Goal: Task Accomplishment & Management: Manage account settings

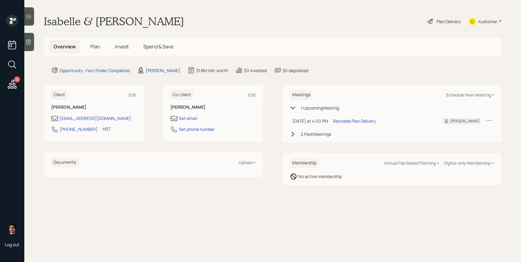
click at [443, 21] on div "Plan Delivery" at bounding box center [448, 21] width 24 height 6
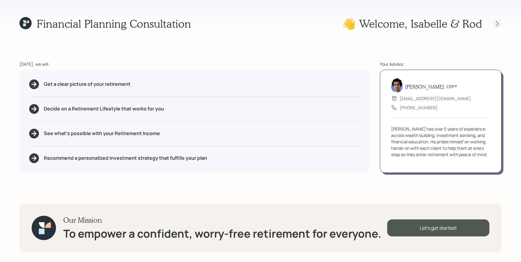
click at [499, 23] on icon at bounding box center [497, 24] width 6 height 6
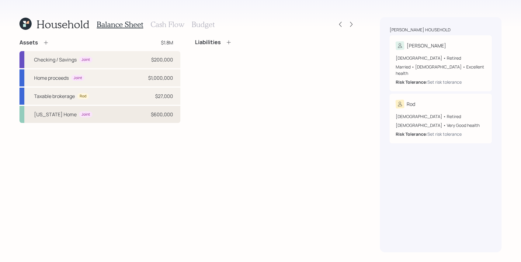
click at [108, 119] on div "[US_STATE] Home Joint $600,000" at bounding box center [99, 114] width 161 height 17
select select "rental_property"
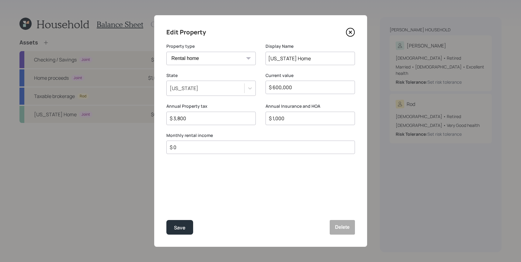
click at [353, 35] on icon at bounding box center [350, 32] width 9 height 9
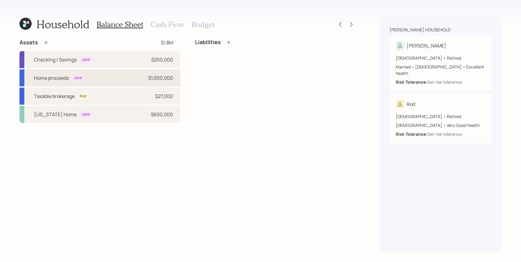
click at [121, 82] on div "Home proceeds Joint $1,000,000" at bounding box center [99, 77] width 161 height 17
select select "taxable"
select select "balanced"
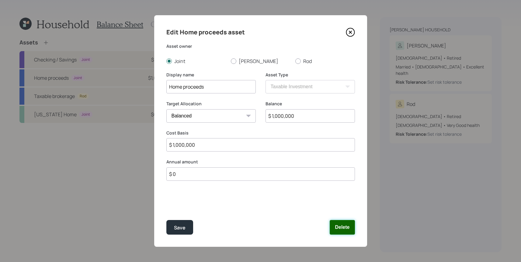
click at [349, 229] on button "Delete" at bounding box center [341, 227] width 25 height 15
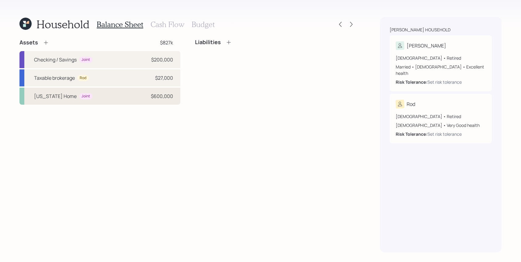
click at [143, 100] on div "[US_STATE] Home Joint $600,000" at bounding box center [99, 96] width 161 height 17
select select "rental_property"
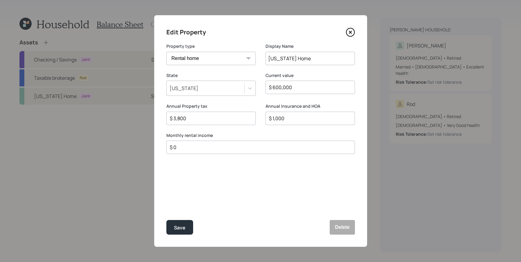
click at [217, 152] on div "$ 0" at bounding box center [260, 146] width 188 height 13
click at [219, 150] on input "$ 0" at bounding box center [258, 146] width 178 height 7
type input "$ 19,200"
click at [166, 220] on button "Save" at bounding box center [179, 227] width 27 height 15
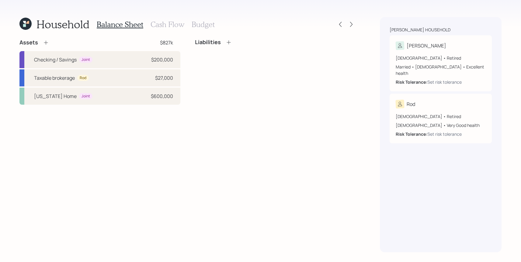
click at [49, 41] on div "Assets $827k" at bounding box center [99, 42] width 161 height 7
click at [44, 41] on icon at bounding box center [46, 43] width 6 height 6
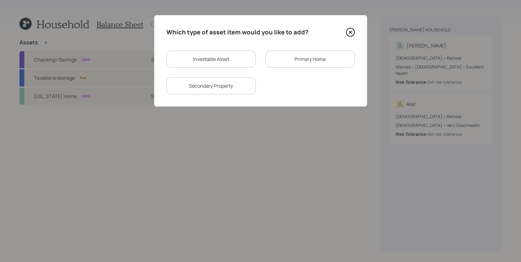
click at [282, 60] on div "Primary Home" at bounding box center [309, 58] width 89 height 17
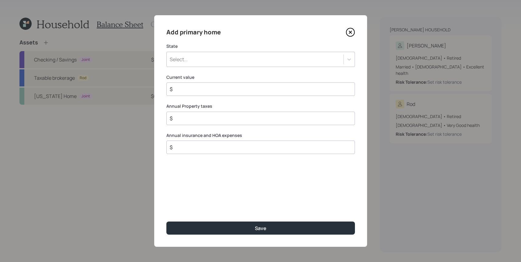
click at [192, 67] on div "Add primary home State Select... Current value $ Annual Property taxes $ Annual…" at bounding box center [260, 130] width 213 height 231
click at [194, 62] on div "Select..." at bounding box center [255, 59] width 177 height 10
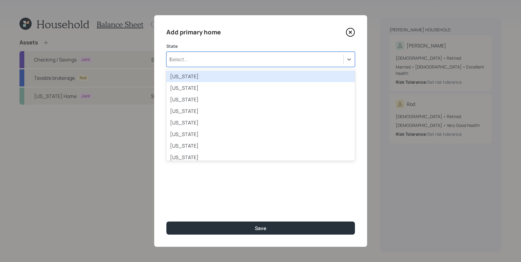
type input "haw"
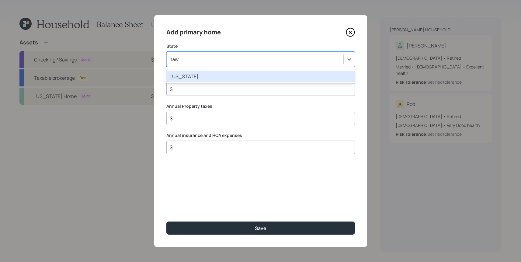
click at [194, 76] on div "[US_STATE]" at bounding box center [260, 77] width 188 height 12
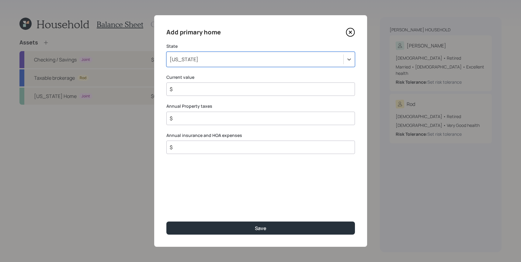
click at [197, 94] on div "$" at bounding box center [260, 88] width 188 height 13
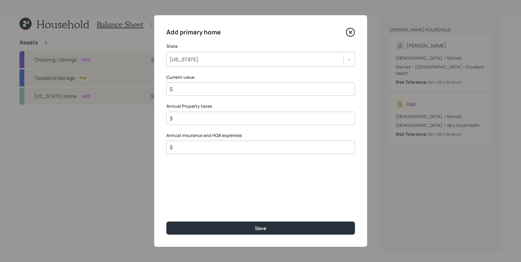
click at [198, 91] on input "$" at bounding box center [258, 88] width 178 height 7
type input "$ 1,100,000"
click at [194, 119] on input "$" at bounding box center [258, 118] width 178 height 7
type input "$ 1,200"
click at [189, 147] on input "$" at bounding box center [258, 146] width 178 height 7
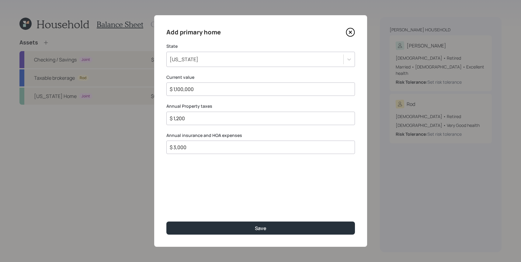
type input "$ 3,000"
click at [166, 221] on button "Save" at bounding box center [260, 227] width 188 height 13
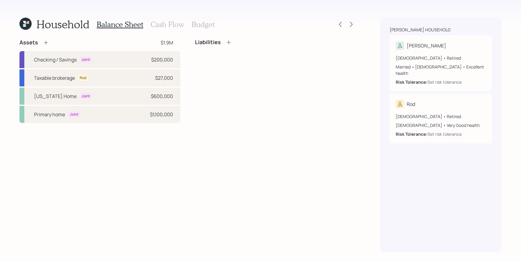
click at [161, 29] on h3 "Cash Flow" at bounding box center [167, 24] width 34 height 9
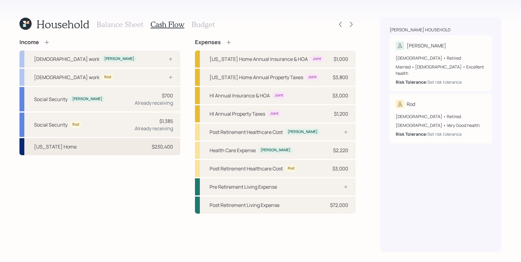
click at [167, 149] on div "$230,400" at bounding box center [162, 146] width 21 height 7
select select "rental_property"
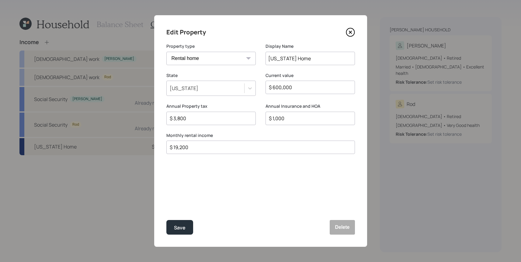
click at [214, 143] on div "$ 19,200" at bounding box center [260, 146] width 188 height 13
click at [214, 144] on input "$ 19,200" at bounding box center [258, 146] width 178 height 7
drag, startPoint x: 214, startPoint y: 149, endPoint x: 102, endPoint y: 132, distance: 112.8
click at [102, 132] on div "Edit Property Property type Vacation home Rental home Display Name [US_STATE] H…" at bounding box center [260, 131] width 521 height 262
type input "$ 1,600"
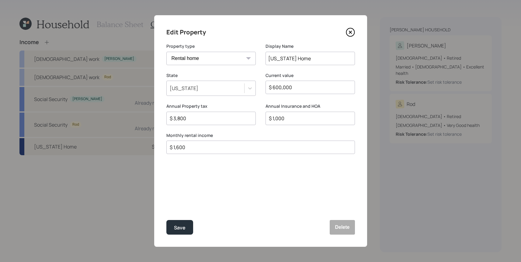
click at [166, 220] on button "Save" at bounding box center [179, 227] width 27 height 15
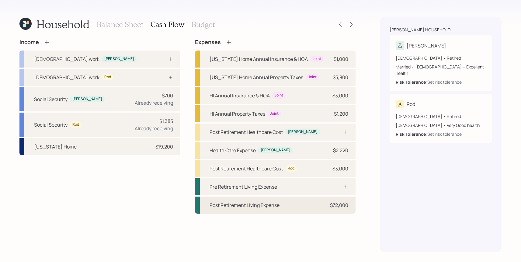
click at [285, 205] on div "Post Retirement Living Expense $72,000" at bounding box center [275, 204] width 161 height 17
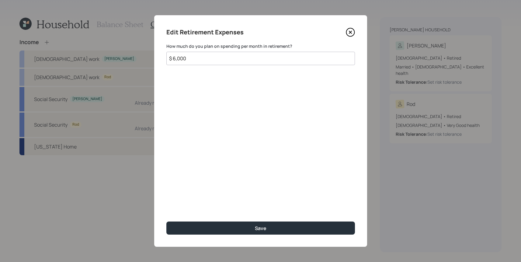
drag, startPoint x: 225, startPoint y: 58, endPoint x: 129, endPoint y: 53, distance: 96.5
click at [129, 53] on div "Edit Retirement Expenses How much do you plan on spending per month in retireme…" at bounding box center [260, 131] width 521 height 262
type input "$"
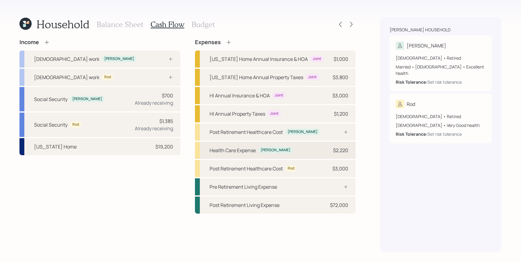
click at [332, 155] on div "Health Care Expense [PERSON_NAME] $2,220" at bounding box center [275, 150] width 161 height 17
click at [276, 169] on div "Post Retirement Healthcare Cost" at bounding box center [245, 168] width 73 height 7
click at [266, 200] on div "Post Retirement Living Expense $72,000" at bounding box center [275, 204] width 161 height 17
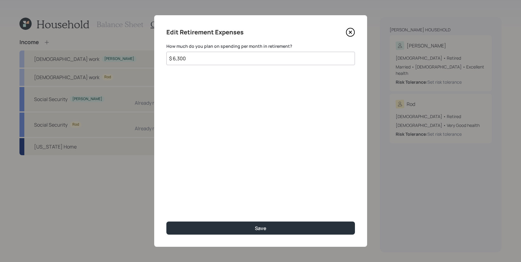
type input "$ 6,300"
click at [166, 221] on button "Save" at bounding box center [260, 227] width 188 height 13
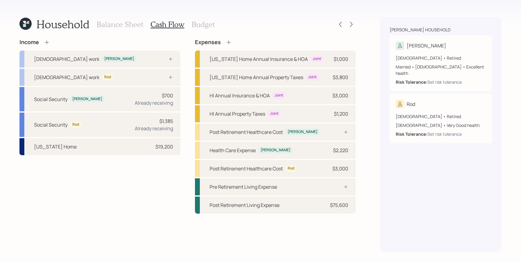
click at [197, 24] on h3 "Budget" at bounding box center [202, 24] width 23 height 9
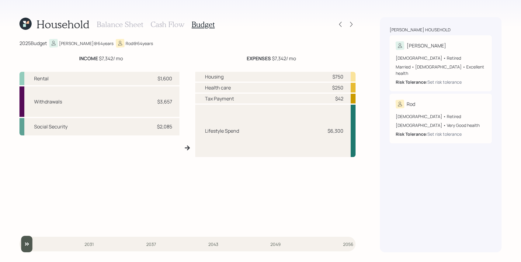
drag, startPoint x: 306, startPoint y: 64, endPoint x: 258, endPoint y: 54, distance: 49.0
click at [258, 54] on div "2025 Budget [PERSON_NAME] @ 64 years Rod @ 64 years INCOME $7,342 / mo EXPENSES…" at bounding box center [187, 145] width 336 height 213
drag, startPoint x: 172, startPoint y: 78, endPoint x: 140, endPoint y: 78, distance: 31.6
click at [140, 78] on div "Rental $1,600" at bounding box center [99, 78] width 160 height 13
drag, startPoint x: 175, startPoint y: 124, endPoint x: 151, endPoint y: 124, distance: 24.0
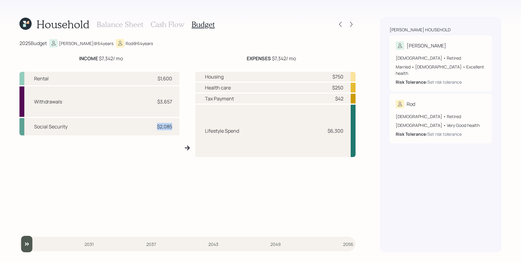
click at [151, 124] on div "Social Security $2,085" at bounding box center [99, 126] width 160 height 17
drag, startPoint x: 177, startPoint y: 102, endPoint x: 134, endPoint y: 102, distance: 42.9
click at [134, 102] on div "Withdrawals $3,657" at bounding box center [99, 101] width 160 height 30
click at [137, 31] on div "Balance Sheet Cash Flow Budget" at bounding box center [156, 24] width 118 height 15
click at [141, 26] on h3 "Balance Sheet" at bounding box center [120, 24] width 47 height 9
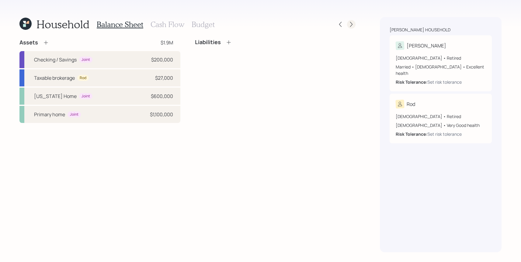
click at [351, 23] on icon at bounding box center [351, 24] width 2 height 5
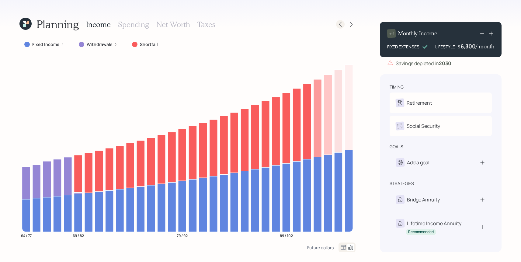
click at [339, 21] on div at bounding box center [340, 24] width 9 height 9
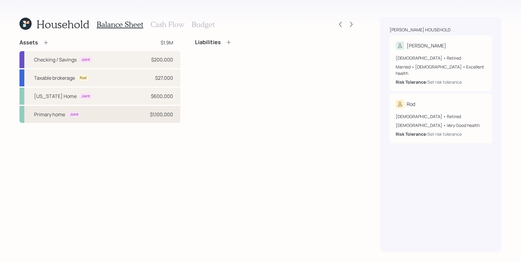
click at [146, 120] on div "Primary home Joint $1,100,000" at bounding box center [99, 114] width 161 height 17
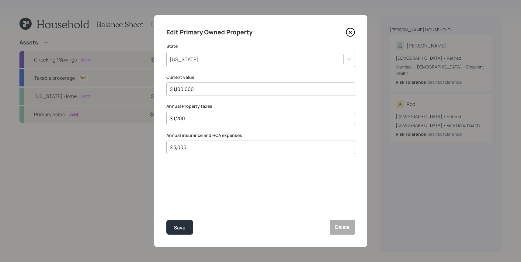
click at [351, 33] on icon at bounding box center [350, 32] width 2 height 2
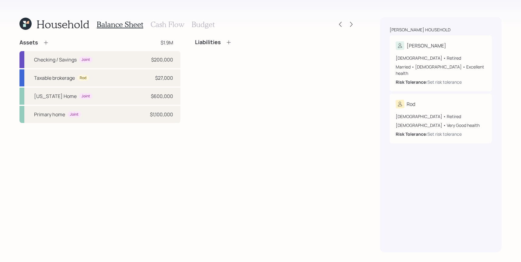
click at [169, 27] on h3 "Cash Flow" at bounding box center [167, 24] width 34 height 9
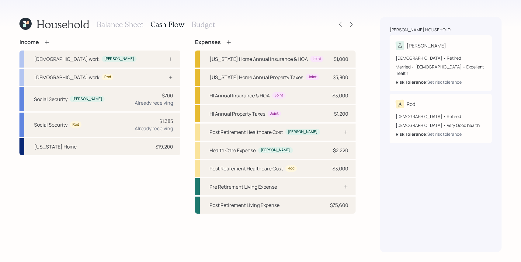
click at [50, 43] on icon at bounding box center [47, 42] width 6 height 6
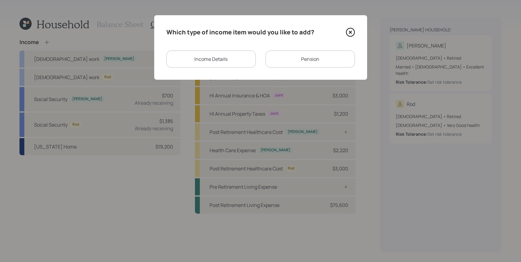
click at [246, 60] on div "Income Details" at bounding box center [210, 58] width 89 height 17
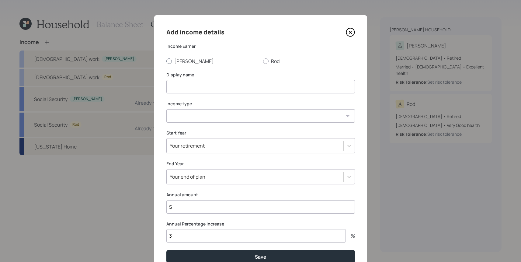
click at [168, 59] on div at bounding box center [168, 60] width 5 height 5
click at [166, 61] on input "[PERSON_NAME]" at bounding box center [166, 61] width 0 height 0
radio input "true"
click at [191, 81] on input at bounding box center [260, 86] width 188 height 13
type input "[US_STATE] duplex rental income"
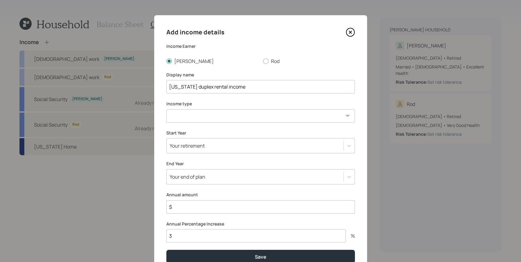
click at [180, 120] on select "[DEMOGRAPHIC_DATA] work [DEMOGRAPHIC_DATA] work Self employment Other" at bounding box center [260, 115] width 188 height 13
select select "other"
click at [166, 109] on select "[DEMOGRAPHIC_DATA] work [DEMOGRAPHIC_DATA] work Self employment Other" at bounding box center [260, 115] width 188 height 13
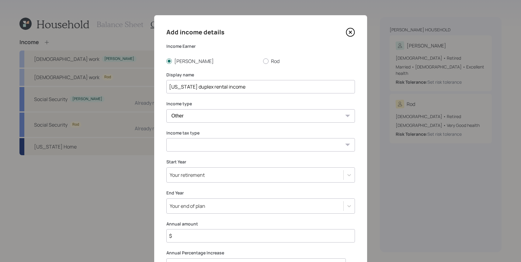
click at [197, 146] on select "Tax-free Earned Self Employment Alimony Royalties Pension / Annuity Interest Di…" at bounding box center [260, 144] width 188 height 13
select select "earned"
click at [166, 138] on select "Tax-free Earned Self Employment Alimony Royalties Pension / Annuity Interest Di…" at bounding box center [260, 144] width 188 height 13
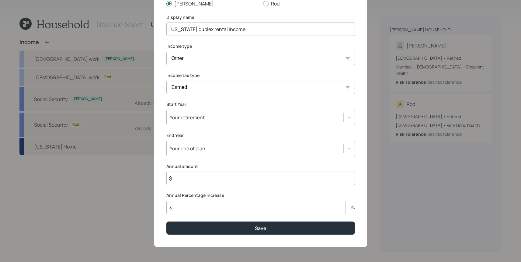
scroll to position [57, 0]
click at [194, 124] on div "Your retirement" at bounding box center [260, 117] width 188 height 15
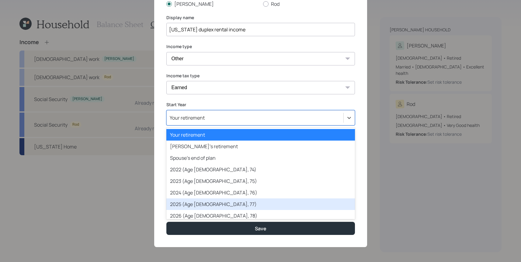
click at [202, 205] on div "2025 (Age [DEMOGRAPHIC_DATA], 77)" at bounding box center [260, 204] width 188 height 12
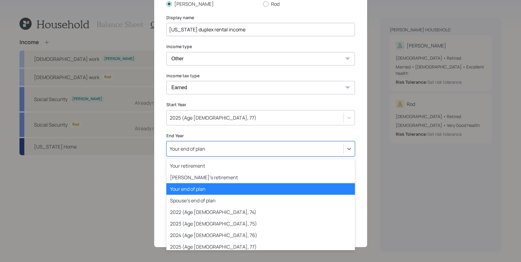
click at [192, 151] on div "Your end of plan" at bounding box center [188, 148] width 36 height 7
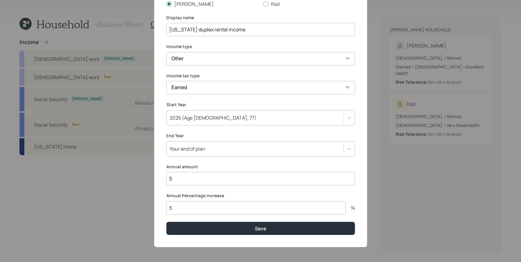
click at [162, 133] on div "Add income details Income Earner [PERSON_NAME] Display name [US_STATE] duplex r…" at bounding box center [260, 102] width 213 height 289
click at [213, 178] on input "$" at bounding box center [260, 178] width 188 height 13
type input "$ 24,000"
click at [166, 222] on button "Save" at bounding box center [260, 228] width 188 height 13
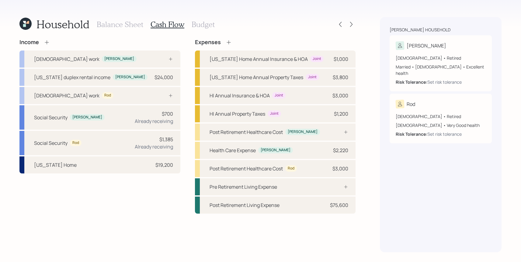
click at [200, 29] on div "Balance Sheet Cash Flow Budget" at bounding box center [156, 24] width 118 height 15
click at [201, 23] on h3 "Budget" at bounding box center [202, 24] width 23 height 9
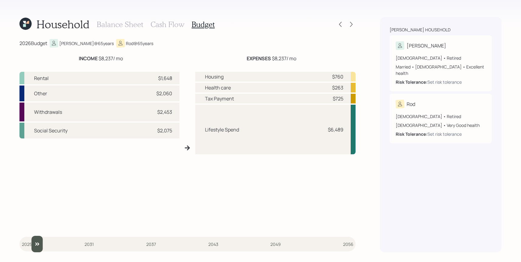
type input "2026"
click at [30, 243] on input "slider" at bounding box center [187, 244] width 336 height 16
drag, startPoint x: 174, startPoint y: 79, endPoint x: 133, endPoint y: 75, distance: 41.5
click at [133, 75] on div "Rental $1,648" at bounding box center [99, 78] width 160 height 12
drag, startPoint x: 174, startPoint y: 95, endPoint x: 140, endPoint y: 94, distance: 34.7
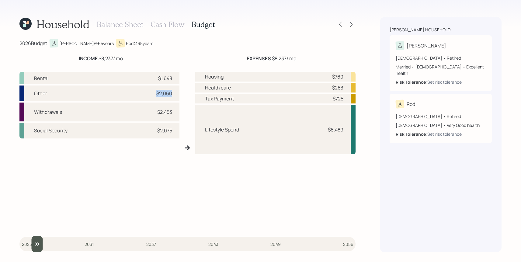
click at [140, 94] on div "Other $2,060" at bounding box center [99, 93] width 160 height 16
drag, startPoint x: 175, startPoint y: 113, endPoint x: 140, endPoint y: 113, distance: 35.3
click at [140, 113] on div "Withdrawals $2,453" at bounding box center [99, 111] width 160 height 19
drag, startPoint x: 133, startPoint y: 60, endPoint x: 86, endPoint y: 60, distance: 46.2
click at [86, 60] on div "INCOME $8,237 / mo" at bounding box center [100, 58] width 163 height 7
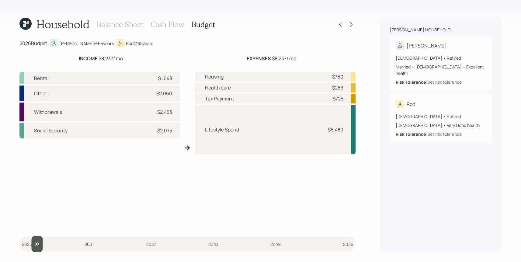
click at [140, 105] on div "Withdrawals $2,453" at bounding box center [99, 111] width 160 height 19
drag, startPoint x: 171, startPoint y: 113, endPoint x: 144, endPoint y: 113, distance: 26.4
click at [144, 113] on div "Withdrawals $2,453" at bounding box center [99, 111] width 160 height 19
click at [354, 25] on div at bounding box center [351, 24] width 9 height 9
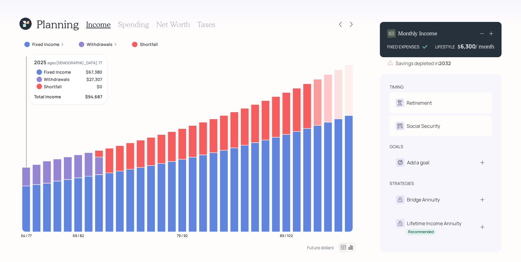
click at [27, 178] on icon at bounding box center [26, 176] width 8 height 19
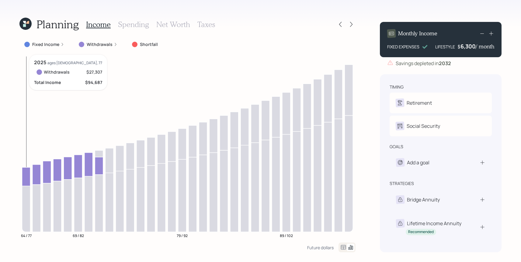
click at [27, 178] on icon at bounding box center [26, 176] width 8 height 19
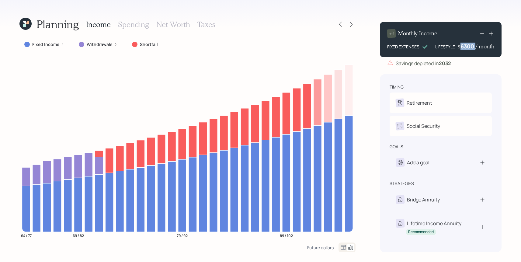
drag, startPoint x: 476, startPoint y: 47, endPoint x: 462, endPoint y: 47, distance: 13.4
click at [462, 47] on div "$ 6300 / month" at bounding box center [475, 46] width 37 height 7
click at [483, 33] on rect at bounding box center [482, 33] width 4 height 0
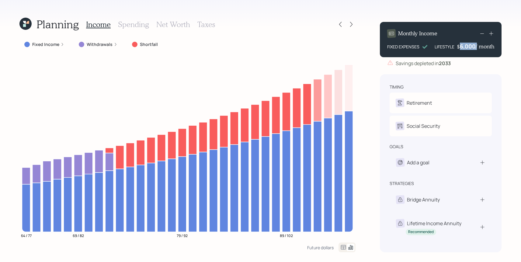
click at [483, 33] on rect at bounding box center [482, 33] width 4 height 0
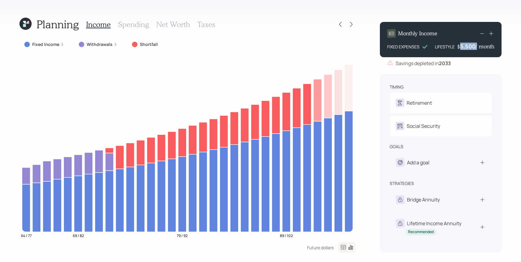
click at [483, 33] on rect at bounding box center [482, 33] width 4 height 0
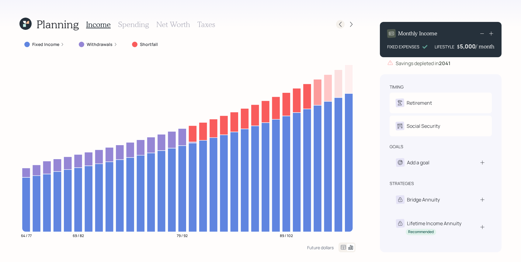
click at [338, 23] on icon at bounding box center [340, 24] width 6 height 6
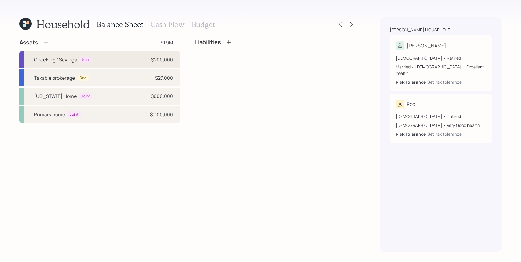
click at [63, 58] on div "Checking / Savings" at bounding box center [55, 59] width 43 height 7
select select "cash"
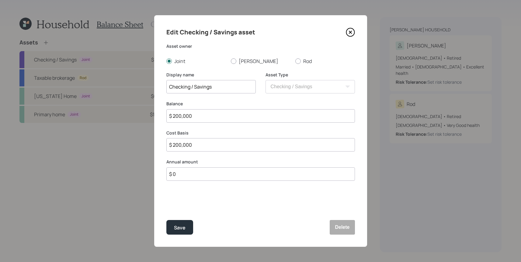
drag, startPoint x: 202, startPoint y: 119, endPoint x: 132, endPoint y: 119, distance: 69.9
click at [132, 119] on div "Edit Checking / Savings asset Asset owner Joint [PERSON_NAME] Display name Chec…" at bounding box center [260, 131] width 521 height 262
type input "$ 1"
type input "$ 10"
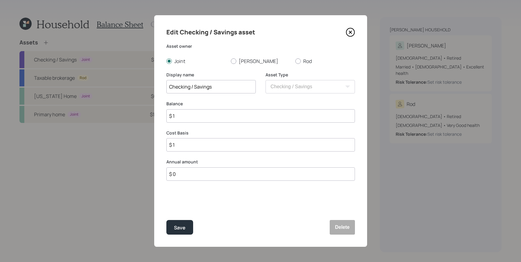
type input "$ 10"
type input "$ 100"
type input "$ 1,000"
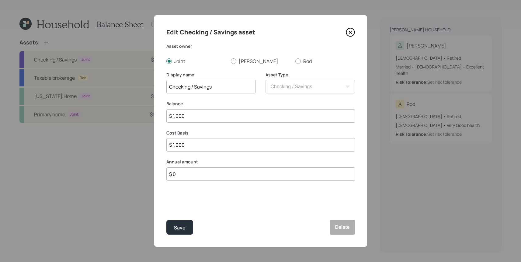
type input "$ 10,000"
type input "$ 100,000"
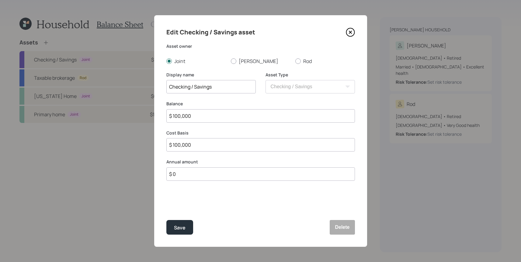
click at [166, 220] on button "Save" at bounding box center [179, 227] width 27 height 15
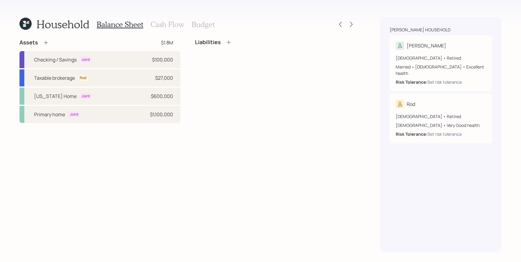
click at [47, 42] on icon at bounding box center [46, 43] width 6 height 6
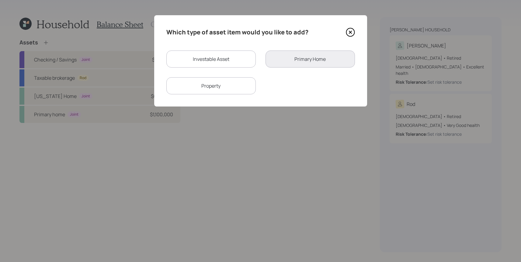
click at [234, 58] on div "Investable Asset" at bounding box center [210, 58] width 89 height 17
select select "taxable"
select select "balanced"
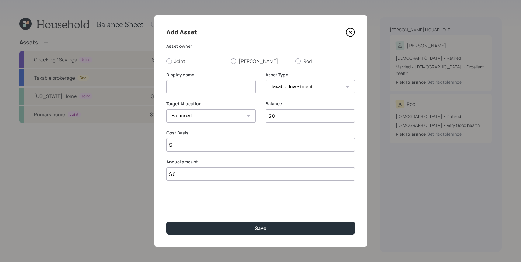
click at [239, 83] on input at bounding box center [210, 86] width 89 height 13
type input "Brokerage"
click at [291, 113] on input "$ 0" at bounding box center [309, 115] width 89 height 13
type input "$ 100,000"
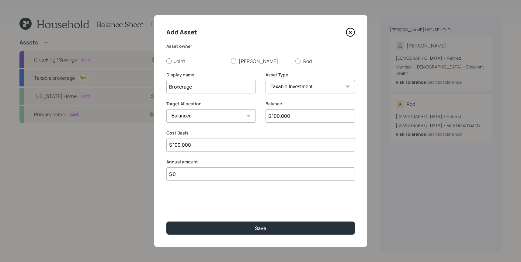
click at [183, 61] on label "Joint" at bounding box center [196, 61] width 60 height 7
click at [166, 61] on input "Joint" at bounding box center [166, 61] width 0 height 0
radio input "true"
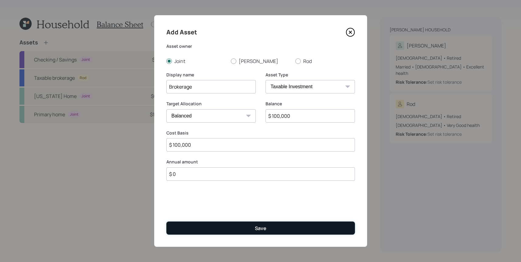
click at [258, 229] on div "Save" at bounding box center [261, 228] width 12 height 7
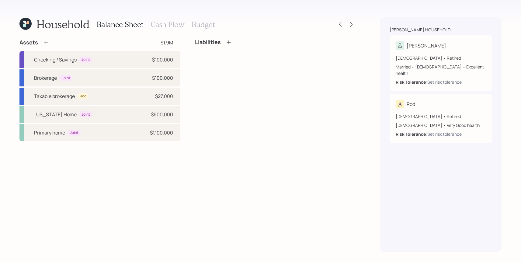
click at [346, 23] on div at bounding box center [345, 24] width 19 height 9
click at [350, 23] on icon at bounding box center [351, 24] width 6 height 6
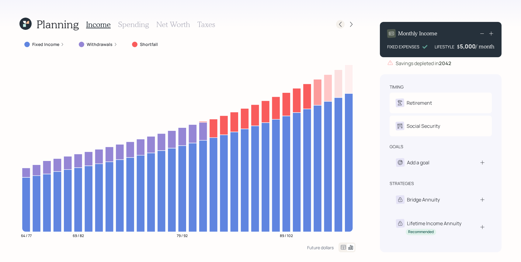
click at [339, 26] on icon at bounding box center [340, 24] width 6 height 6
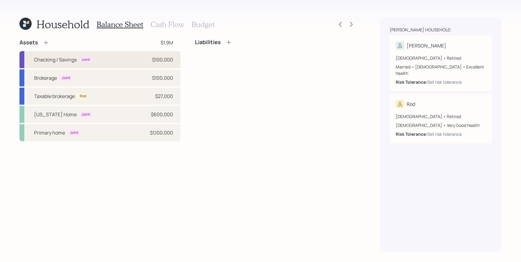
click at [150, 60] on div "Checking / Savings Joint $100,000" at bounding box center [99, 59] width 161 height 17
select select "cash"
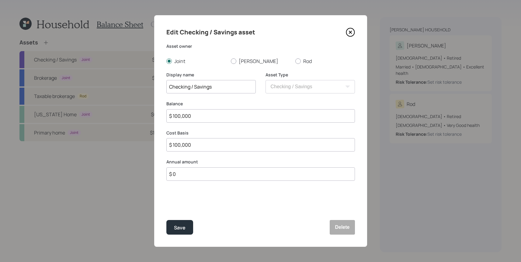
drag, startPoint x: 200, startPoint y: 116, endPoint x: 95, endPoint y: 114, distance: 104.3
click at [95, 114] on div "Edit Checking / Savings asset Asset owner Joint [PERSON_NAME] Display name Chec…" at bounding box center [260, 131] width 521 height 262
type input "$ 2"
type input "$ 20"
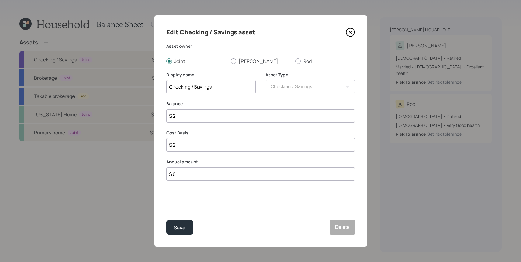
type input "$ 20"
type input "$ 200"
type input "$ 2,000"
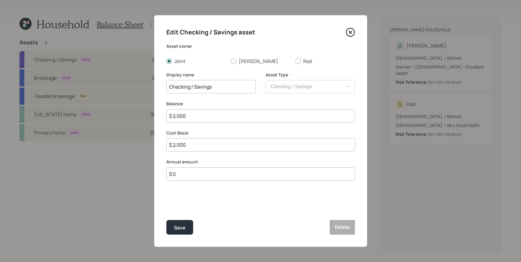
type input "$ 20,000"
type input "$ 200,000"
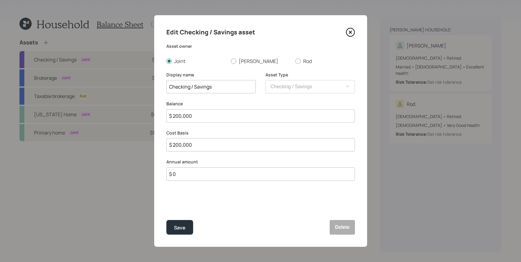
click at [166, 220] on button "Save" at bounding box center [179, 227] width 27 height 15
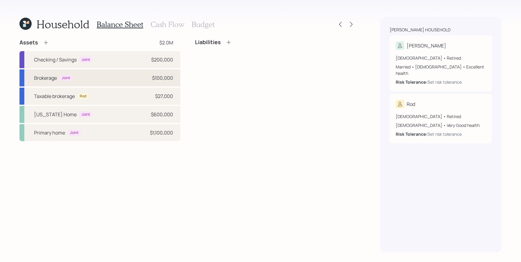
click at [102, 77] on div "Brokerage Joint $100,000" at bounding box center [99, 77] width 161 height 17
select select "taxable"
select select "balanced"
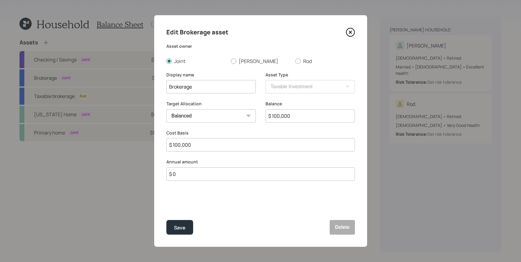
click at [325, 228] on div "Save Delete" at bounding box center [260, 227] width 188 height 15
click at [330, 228] on button "Delete" at bounding box center [341, 227] width 25 height 15
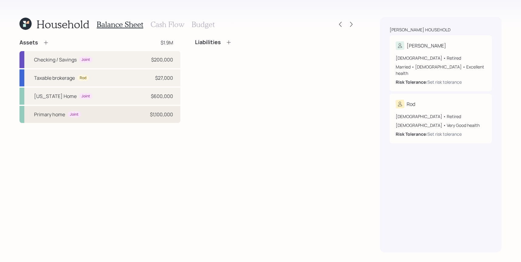
click at [170, 113] on div "$1,100,000" at bounding box center [161, 114] width 23 height 7
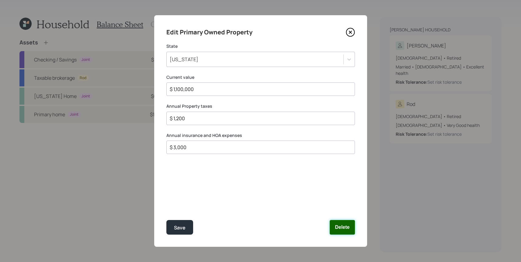
click at [341, 230] on button "Delete" at bounding box center [341, 227] width 25 height 15
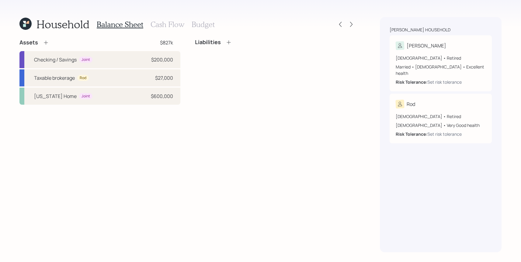
click at [172, 19] on div "Balance Sheet Cash Flow Budget" at bounding box center [156, 24] width 118 height 15
click at [172, 23] on h3 "Cash Flow" at bounding box center [167, 24] width 34 height 9
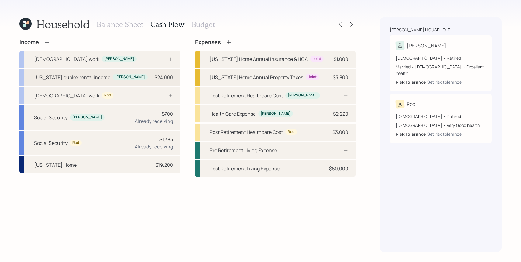
click at [126, 75] on div "[US_STATE] duplex rental income [PERSON_NAME] $24,000" at bounding box center [99, 77] width 161 height 17
select select "other"
select select "earned"
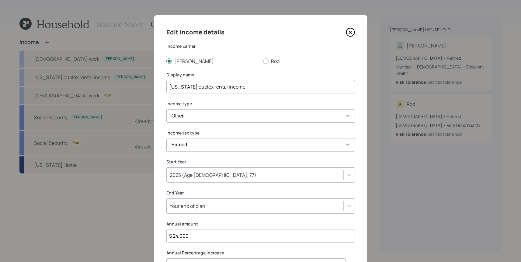
scroll to position [59, 0]
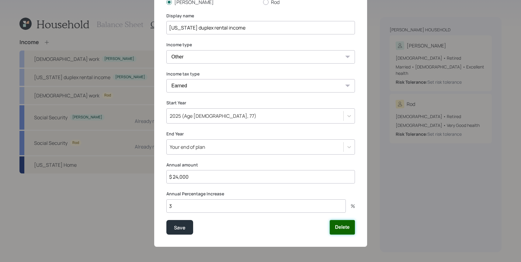
click at [338, 225] on button "Delete" at bounding box center [341, 227] width 25 height 15
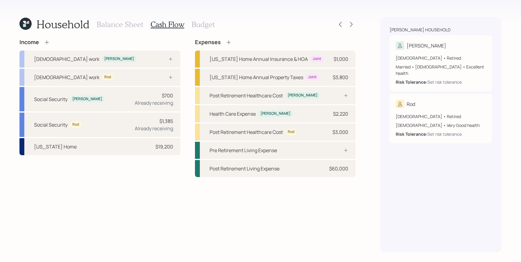
click at [125, 19] on div "Balance Sheet Cash Flow Budget" at bounding box center [156, 24] width 118 height 15
click at [125, 24] on h3 "Balance Sheet" at bounding box center [120, 24] width 47 height 9
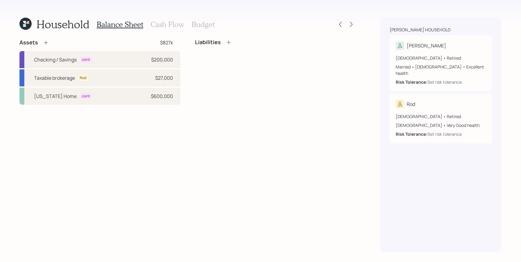
click at [44, 43] on icon at bounding box center [46, 43] width 4 height 4
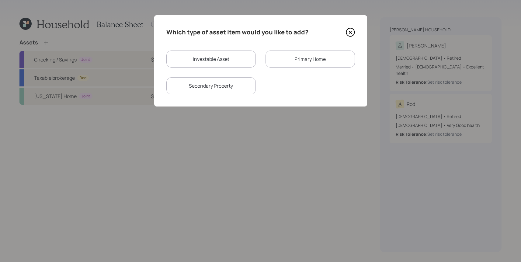
click at [243, 64] on div "Investable Asset" at bounding box center [210, 58] width 89 height 17
select select "taxable"
select select "balanced"
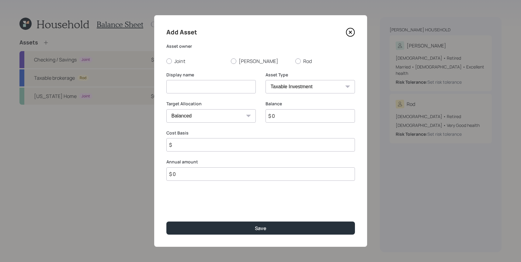
click at [179, 65] on div "Add Asset Asset owner Joint [PERSON_NAME] Display name Asset Type SEP [PERSON_N…" at bounding box center [260, 130] width 213 height 231
click at [179, 61] on label "Joint" at bounding box center [196, 61] width 60 height 7
click at [166, 61] on input "Joint" at bounding box center [166, 61] width 0 height 0
radio input "true"
click at [182, 78] on div "Display name" at bounding box center [210, 83] width 89 height 22
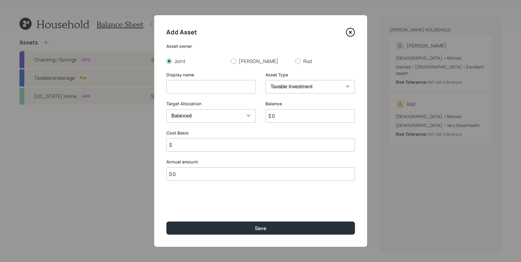
click at [182, 87] on input at bounding box center [210, 86] width 89 height 13
type input "Brokerage"
click at [299, 115] on input "$ 0" at bounding box center [309, 115] width 89 height 13
type input "$ 1,000,000"
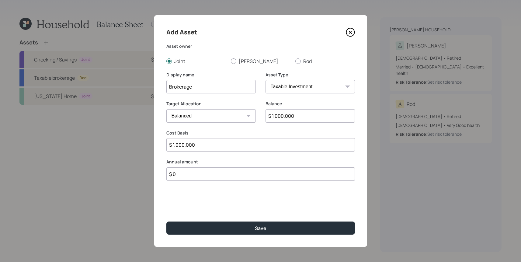
click at [166, 221] on button "Save" at bounding box center [260, 227] width 188 height 13
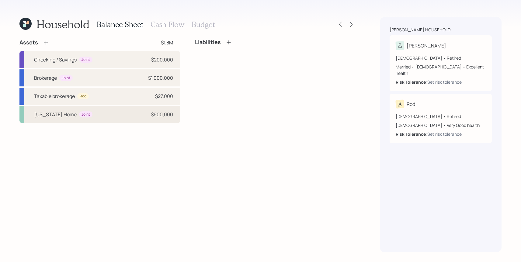
click at [153, 121] on div "[US_STATE] Home Joint $600,000" at bounding box center [99, 114] width 161 height 17
select select "rental_property"
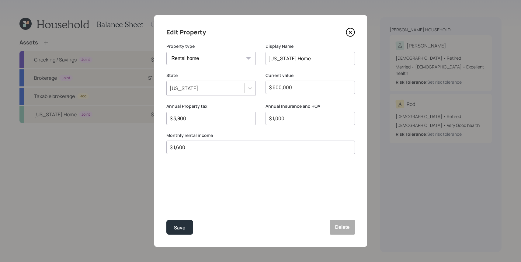
drag, startPoint x: 208, startPoint y: 149, endPoint x: 72, endPoint y: 148, distance: 135.9
click at [72, 148] on div "Edit Property Property type Vacation home Rental home Display Name [US_STATE] H…" at bounding box center [260, 131] width 521 height 262
type input "$ 0"
click at [166, 220] on button "Save" at bounding box center [179, 227] width 27 height 15
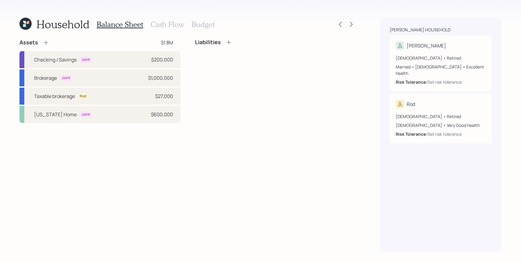
click at [172, 24] on h3 "Cash Flow" at bounding box center [167, 24] width 34 height 9
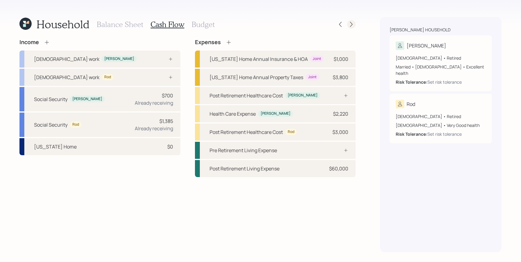
click at [352, 22] on icon at bounding box center [351, 24] width 6 height 6
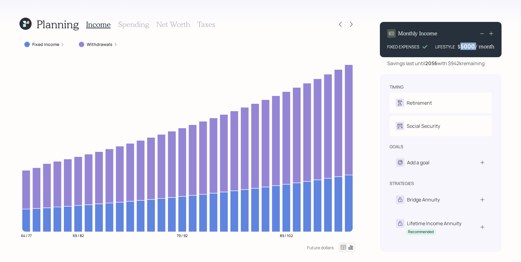
drag, startPoint x: 475, startPoint y: 47, endPoint x: 452, endPoint y: 47, distance: 23.4
click at [452, 47] on div "LIFESTYLE $ 5000 / month" at bounding box center [464, 46] width 59 height 7
click at [466, 47] on div "5000" at bounding box center [467, 46] width 15 height 7
click at [455, 67] on div "Savings last until [DATE] with $942k remaining" at bounding box center [435, 63] width 97 height 7
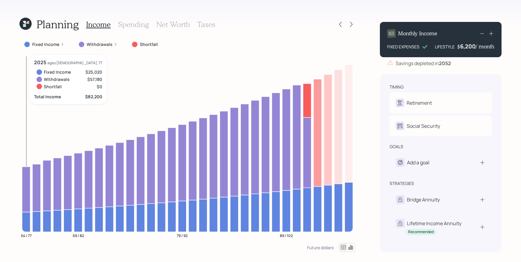
click at [26, 203] on icon at bounding box center [26, 189] width 8 height 45
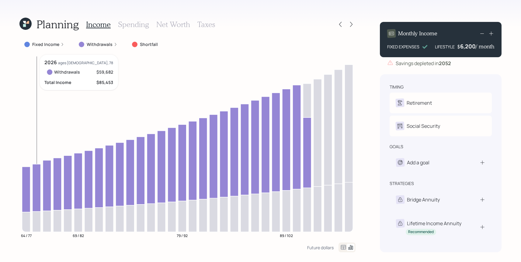
click at [40, 167] on icon at bounding box center [37, 187] width 8 height 47
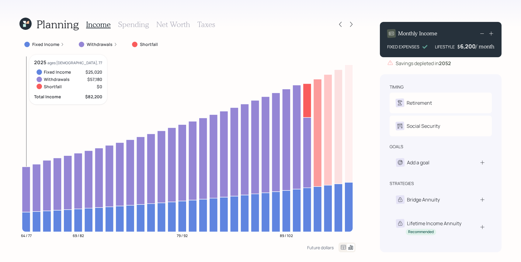
click at [24, 216] on icon at bounding box center [26, 222] width 8 height 20
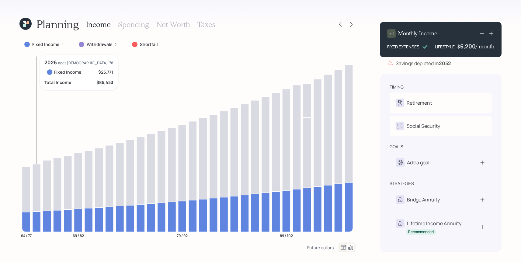
click at [40, 218] on icon at bounding box center [37, 221] width 8 height 20
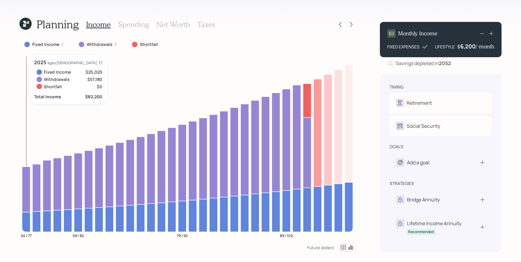
click at [26, 194] on icon at bounding box center [26, 189] width 8 height 45
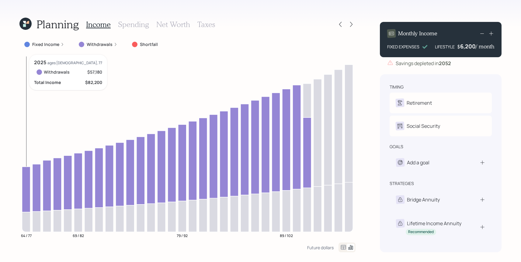
click at [26, 194] on icon at bounding box center [26, 189] width 8 height 45
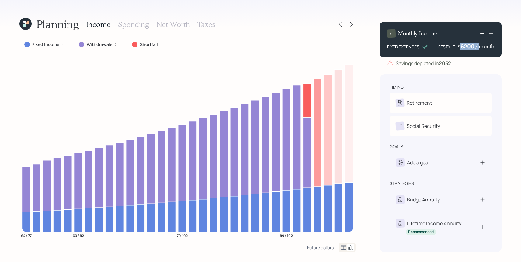
drag, startPoint x: 476, startPoint y: 47, endPoint x: 453, endPoint y: 47, distance: 23.1
click at [453, 47] on div "LIFESTYLE $ 6200 / month" at bounding box center [464, 46] width 59 height 7
click at [469, 63] on div "Savings depleted in [DATE]" at bounding box center [441, 63] width 122 height 7
click at [479, 35] on icon at bounding box center [481, 33] width 7 height 7
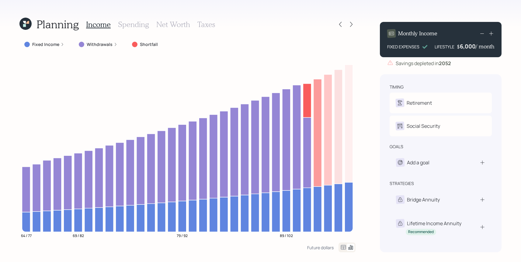
click at [479, 35] on icon at bounding box center [481, 33] width 7 height 7
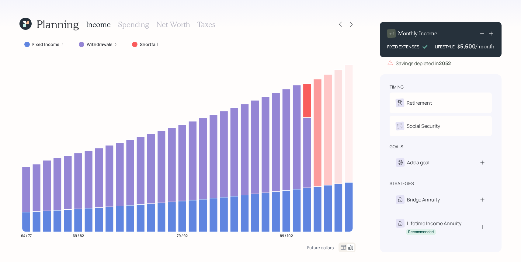
click at [479, 35] on icon at bounding box center [481, 33] width 7 height 7
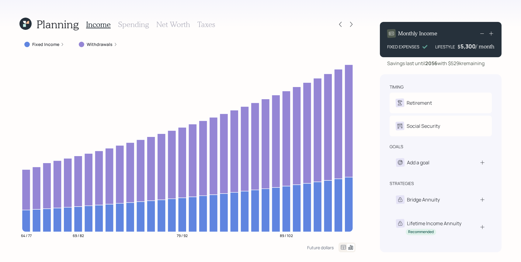
click at [489, 65] on div "Savings last until [DATE] with $529k remaining" at bounding box center [441, 63] width 122 height 7
click at [343, 29] on div "Planning Income Spending Net Worth Taxes" at bounding box center [187, 24] width 336 height 15
click at [342, 27] on div at bounding box center [340, 24] width 9 height 9
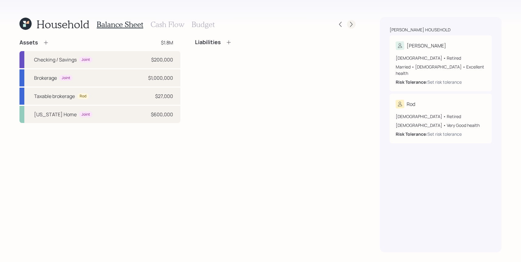
click at [353, 23] on icon at bounding box center [351, 24] width 6 height 6
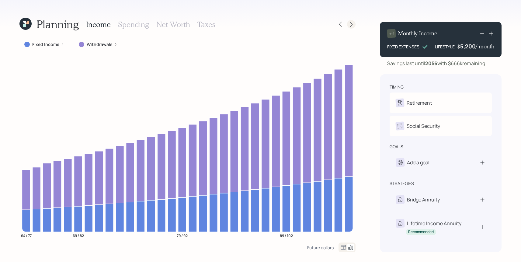
click at [351, 22] on icon at bounding box center [351, 24] width 6 height 6
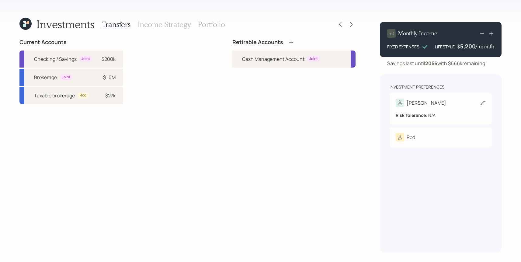
click at [423, 98] on div "[PERSON_NAME] Tolerance: N/A" at bounding box center [440, 108] width 102 height 32
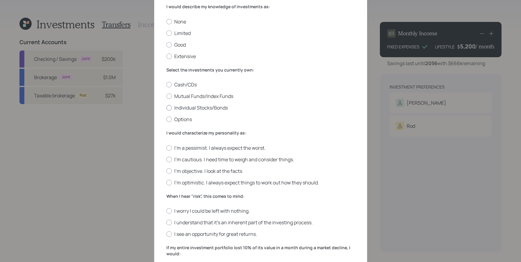
scroll to position [40, 0]
click at [177, 33] on label "Limited" at bounding box center [260, 32] width 188 height 7
click at [166, 33] on input "Limited" at bounding box center [166, 32] width 0 height 0
radio input "true"
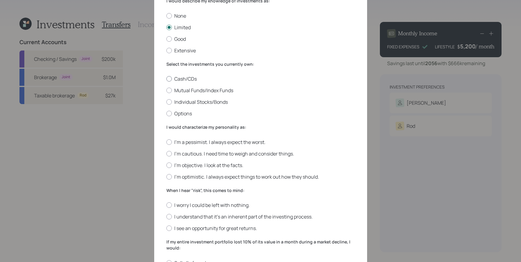
scroll to position [57, 0]
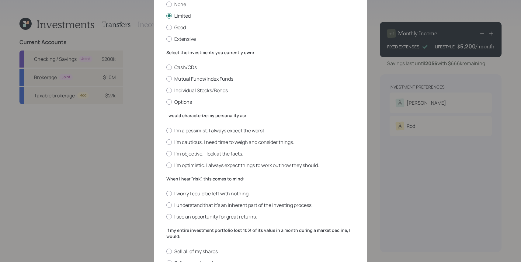
click at [170, 71] on div "Cash/CDs Mutual Funds/Index Funds Individual Stocks/Bonds Options" at bounding box center [260, 84] width 188 height 41
click at [170, 69] on div at bounding box center [168, 66] width 5 height 5
click at [166, 67] on input "Cash/CDs" at bounding box center [166, 67] width 0 height 0
radio input "true"
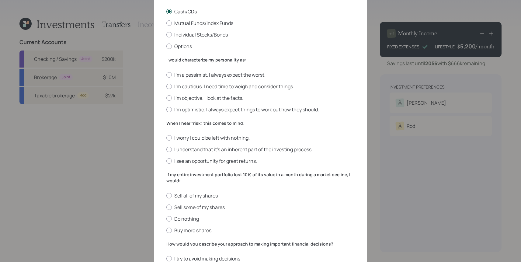
scroll to position [113, 0]
click at [182, 97] on label "I'm objective. I look at the facts." at bounding box center [260, 97] width 188 height 7
click at [166, 97] on input "I'm objective. I look at the facts." at bounding box center [166, 97] width 0 height 0
radio input "true"
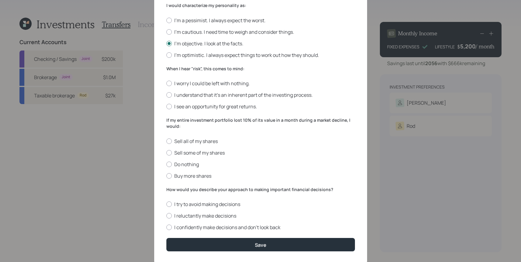
scroll to position [169, 0]
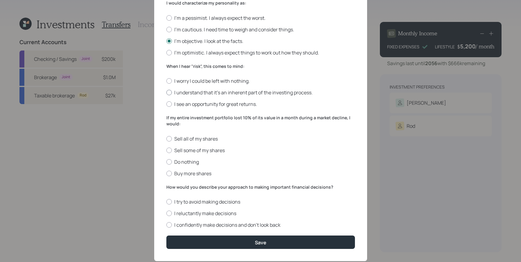
click at [306, 95] on label "I understand that it’s an inherent part of the investing process." at bounding box center [260, 92] width 188 height 7
click at [166, 93] on input "I understand that it’s an inherent part of the investing process." at bounding box center [166, 92] width 0 height 0
radio input "true"
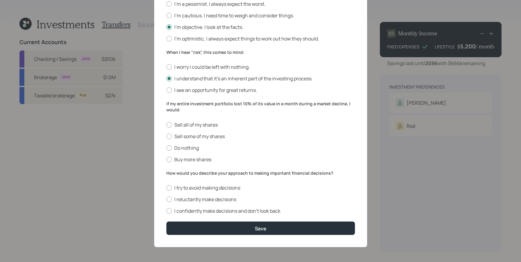
scroll to position [184, 0]
click at [189, 144] on label "Do nothing" at bounding box center [260, 147] width 188 height 7
click at [166, 147] on input "Do nothing" at bounding box center [166, 147] width 0 height 0
radio input "true"
click at [190, 210] on label "I confidently make decisions and don’t look back" at bounding box center [260, 210] width 188 height 7
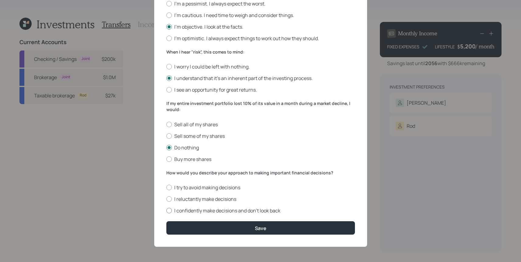
click at [166, 210] on input "I confidently make decisions and don’t look back" at bounding box center [166, 210] width 0 height 0
radio input "true"
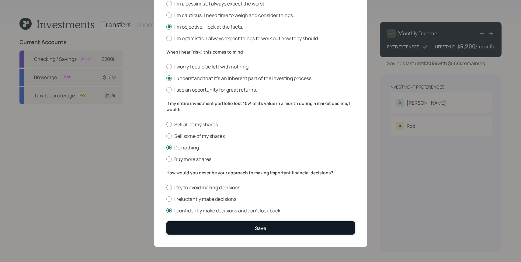
click at [199, 225] on button "Save" at bounding box center [260, 227] width 188 height 13
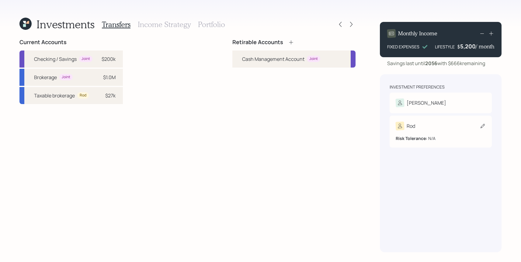
click at [443, 130] on div "Rod" at bounding box center [440, 126] width 90 height 9
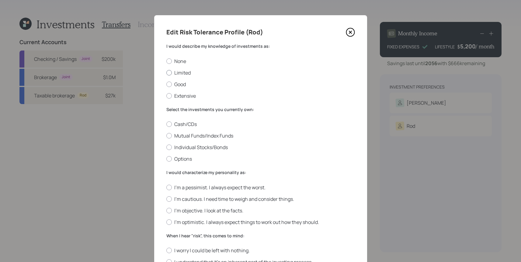
click at [187, 73] on label "Limited" at bounding box center [260, 72] width 188 height 7
click at [166, 73] on input "Limited" at bounding box center [166, 72] width 0 height 0
radio input "true"
click at [185, 126] on label "Cash/CDs" at bounding box center [260, 124] width 188 height 7
click at [166, 124] on input "Cash/CDs" at bounding box center [166, 124] width 0 height 0
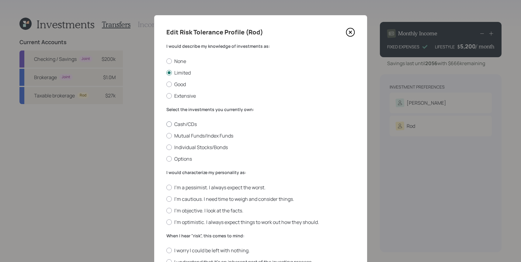
radio input "true"
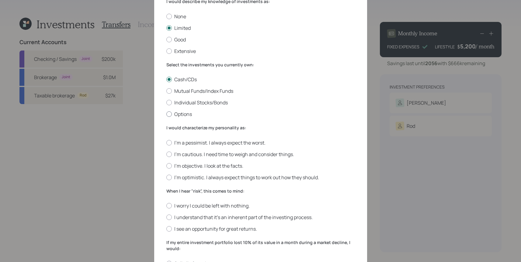
scroll to position [45, 0]
click at [193, 162] on label "I'm objective. I look at the facts." at bounding box center [260, 165] width 188 height 7
click at [166, 165] on input "I'm objective. I look at the facts." at bounding box center [166, 165] width 0 height 0
radio input "true"
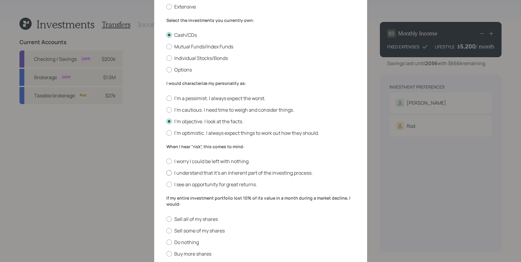
click at [191, 171] on label "I understand that it’s an inherent part of the investing process." at bounding box center [260, 172] width 188 height 7
click at [166, 173] on input "I understand that it’s an inherent part of the investing process." at bounding box center [166, 173] width 0 height 0
radio input "true"
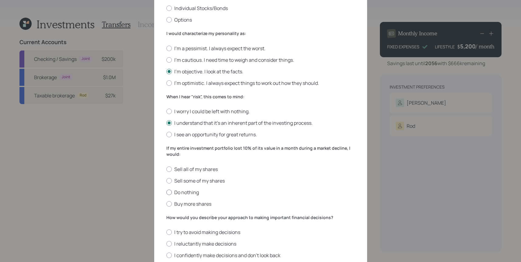
click at [184, 190] on label "Do nothing" at bounding box center [260, 192] width 188 height 7
click at [166, 192] on input "Do nothing" at bounding box center [166, 192] width 0 height 0
radio input "true"
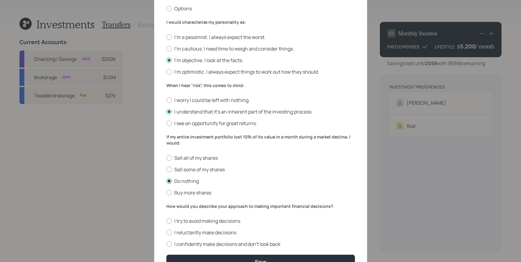
scroll to position [171, 0]
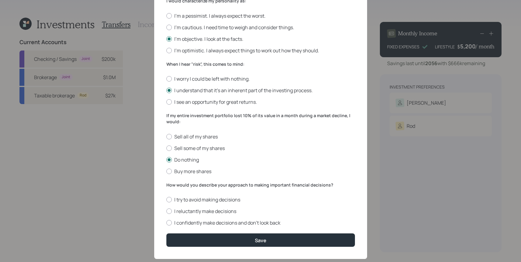
click at [187, 215] on div "I try to avoid making decisions I reluctantly make decisions I confidently make…" at bounding box center [260, 211] width 188 height 30
click at [188, 224] on label "I confidently make decisions and don’t look back" at bounding box center [260, 222] width 188 height 7
click at [166, 223] on input "I confidently make decisions and don’t look back" at bounding box center [166, 223] width 0 height 0
radio input "true"
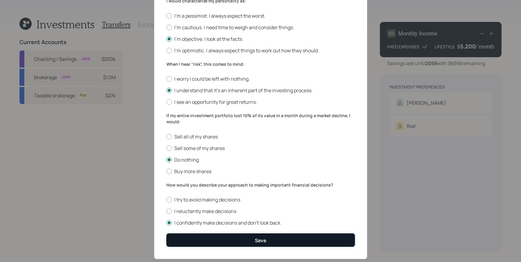
click at [193, 236] on button "Save" at bounding box center [260, 239] width 188 height 13
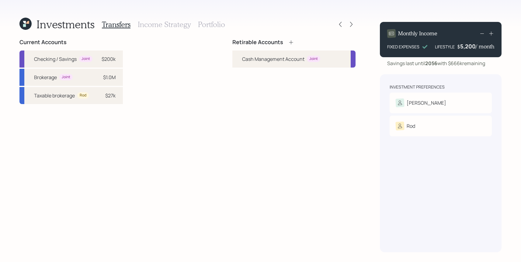
click at [290, 40] on icon at bounding box center [291, 42] width 6 height 6
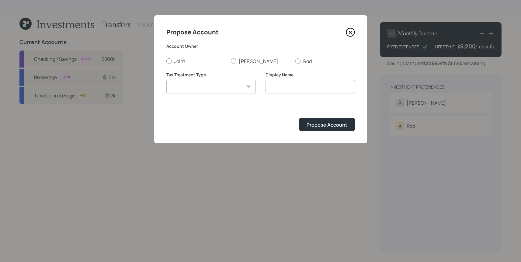
click at [171, 62] on div at bounding box center [168, 60] width 5 height 5
click at [166, 61] on input "Joint" at bounding box center [166, 61] width 0 height 0
radio input "true"
click at [206, 81] on select "[PERSON_NAME] Taxable Traditional" at bounding box center [210, 86] width 89 height 13
select select "taxable"
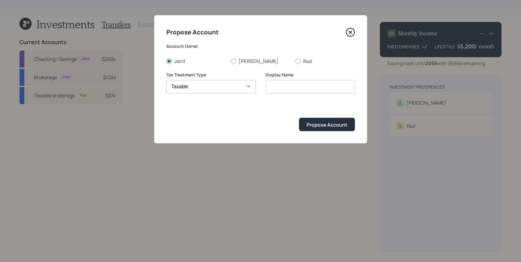
click at [166, 80] on select "[PERSON_NAME] Taxable Traditional" at bounding box center [210, 86] width 89 height 13
type input "Taxable"
click at [362, 124] on div "Propose Account Account Owner Joint [PERSON_NAME] Tax Treatment Type [PERSON_NA…" at bounding box center [260, 79] width 213 height 128
click at [344, 124] on div "Propose Account" at bounding box center [326, 124] width 41 height 7
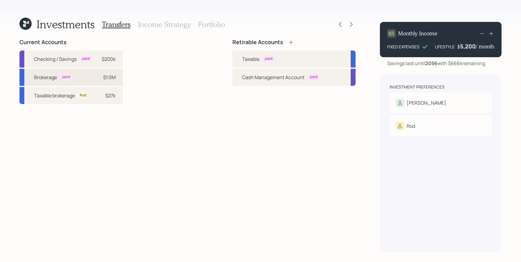
click at [62, 83] on div "Brokerage Joint $1.0M" at bounding box center [70, 77] width 103 height 17
click at [287, 51] on div "Taxable Joint" at bounding box center [293, 58] width 123 height 17
select select "150cfe94-f710-4bd6-bdb5-a6dbcf7adef7"
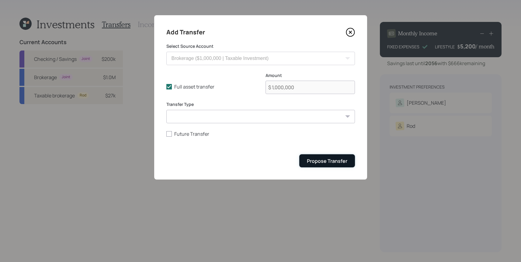
click at [348, 165] on button "Propose Transfer" at bounding box center [327, 160] width 56 height 13
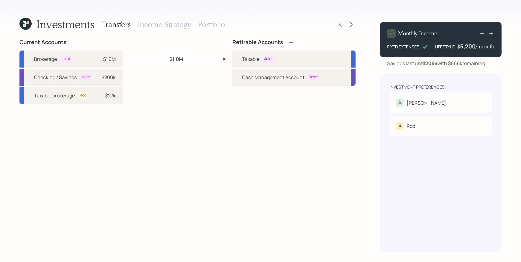
click at [74, 106] on div "Current Accounts Brokerage Joint $1.0M Checking / Savings Joint $200k Taxable b…" at bounding box center [70, 145] width 103 height 213
click at [75, 100] on div "Taxable brokerage Rod $27k" at bounding box center [70, 95] width 103 height 17
click at [243, 63] on div "Taxable Joint" at bounding box center [293, 58] width 123 height 17
select select "df57ed48-5641-46f9-b863-8affc453f1c1"
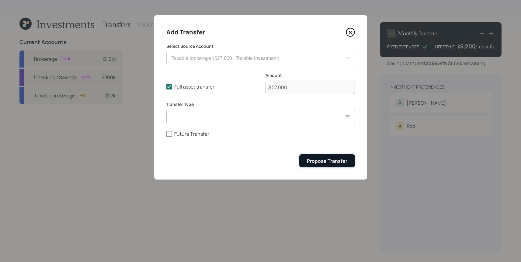
click at [323, 158] on div "Propose Transfer" at bounding box center [327, 160] width 40 height 7
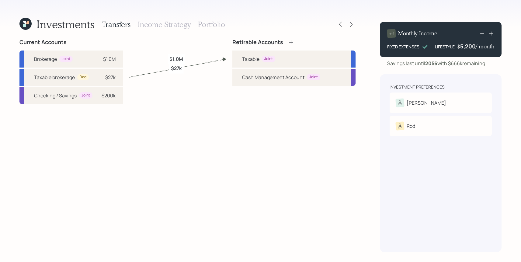
click at [159, 25] on h3 "Income Strategy" at bounding box center [164, 24] width 53 height 9
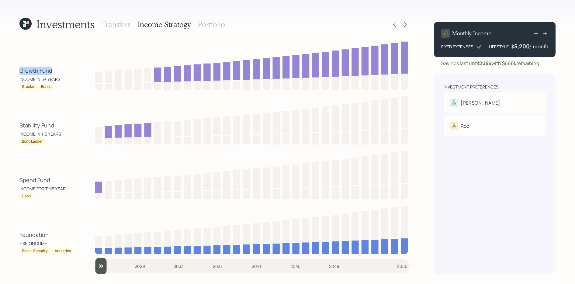
drag, startPoint x: 56, startPoint y: 68, endPoint x: 13, endPoint y: 68, distance: 42.6
click at [13, 68] on div "Investments Transfers Income Strategy Portfolio Growth Fund INCOME IN 6+ YEARS …" at bounding box center [287, 142] width 575 height 284
click at [35, 95] on div "Stability Fund INCOME IN 1-5 YEARS Bond Ladder" at bounding box center [214, 119] width 390 height 51
click at [53, 178] on div "Spend Fund INCOME FOR THIS YEAR" at bounding box center [46, 184] width 55 height 16
click at [47, 154] on div "Spend Fund INCOME FOR THIS YEAR Cash" at bounding box center [214, 173] width 390 height 51
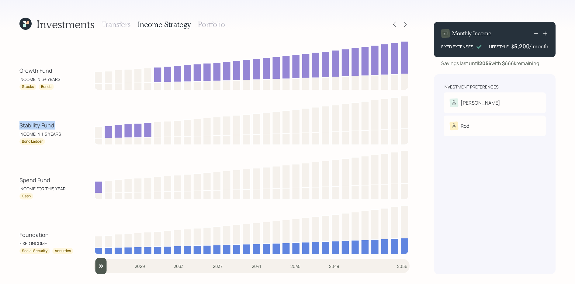
drag, startPoint x: 55, startPoint y: 130, endPoint x: 20, endPoint y: 122, distance: 36.1
click at [20, 122] on div "Stability Fund INCOME IN 1-5 YEARS" at bounding box center [46, 129] width 55 height 16
click at [13, 126] on div "Investments Transfers Income Strategy Portfolio Growth Fund INCOME IN 6+ YEARS …" at bounding box center [287, 142] width 575 height 284
drag, startPoint x: 49, startPoint y: 236, endPoint x: 17, endPoint y: 236, distance: 32.5
click at [17, 236] on div "Investments Transfers Income Strategy Portfolio Growth Fund INCOME IN 6+ YEARS …" at bounding box center [287, 142] width 575 height 284
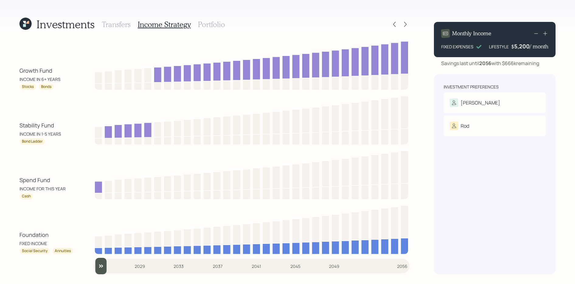
click at [55, 240] on div "Foundation FIXED INCOME" at bounding box center [46, 239] width 55 height 16
drag, startPoint x: 55, startPoint y: 181, endPoint x: 17, endPoint y: 181, distance: 38.0
click at [17, 181] on div "Investments Transfers Income Strategy Portfolio Growth Fund INCOME IN 6+ YEARS …" at bounding box center [287, 142] width 575 height 284
click at [19, 177] on div "Investments Transfers Income Strategy Portfolio Growth Fund INCOME IN 6+ YEARS …" at bounding box center [287, 142] width 575 height 284
drag, startPoint x: 57, startPoint y: 126, endPoint x: 12, endPoint y: 124, distance: 45.0
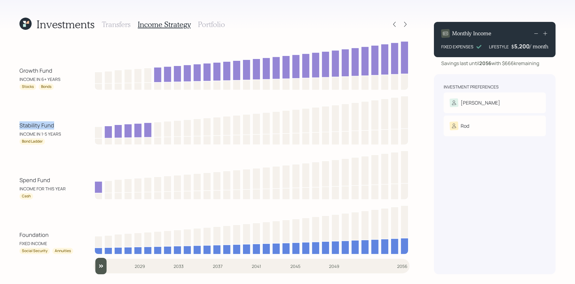
click at [12, 124] on div "Investments Transfers Income Strategy Portfolio Growth Fund INCOME IN 6+ YEARS …" at bounding box center [287, 142] width 575 height 284
drag, startPoint x: 44, startPoint y: 141, endPoint x: 52, endPoint y: 148, distance: 10.3
click at [52, 148] on div "Growth Fund INCOME IN 6+ YEARS Stocks Bonds Stability Fund INCOME IN 1-5 YEARS …" at bounding box center [214, 146] width 390 height 215
drag, startPoint x: 102, startPoint y: 268, endPoint x: 107, endPoint y: 268, distance: 4.9
click at [107, 261] on input "slider" at bounding box center [252, 266] width 316 height 16
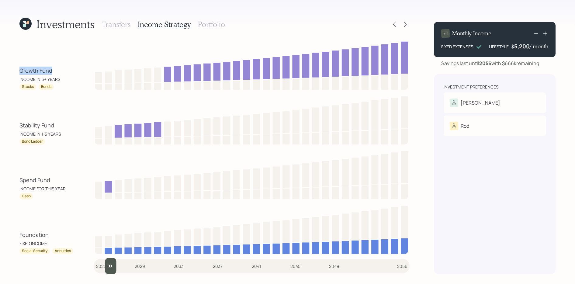
drag, startPoint x: 55, startPoint y: 69, endPoint x: 16, endPoint y: 72, distance: 39.3
click at [16, 72] on div "Investments Transfers Income Strategy Portfolio Growth Fund INCOME IN 6+ YEARS …" at bounding box center [287, 142] width 575 height 284
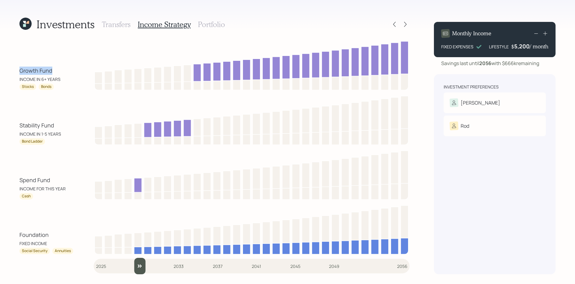
type input "2029"
drag, startPoint x: 111, startPoint y: 264, endPoint x: 139, endPoint y: 261, distance: 28.7
click at [139, 261] on input "slider" at bounding box center [252, 266] width 316 height 16
click at [52, 70] on div "Growth Fund INCOME IN 6+ YEARS" at bounding box center [46, 75] width 55 height 16
click at [213, 28] on h3 "Portfolio" at bounding box center [211, 24] width 27 height 9
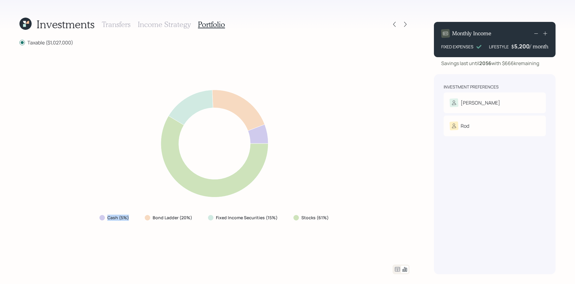
drag, startPoint x: 133, startPoint y: 216, endPoint x: 104, endPoint y: 217, distance: 28.6
click at [104, 217] on div "Cash (5%)" at bounding box center [115, 217] width 40 height 11
drag, startPoint x: 198, startPoint y: 221, endPoint x: 155, endPoint y: 221, distance: 42.9
click at [155, 221] on div "Cash (5%) Bond Ladder (20%) Fixed Income Securities (15%) Stocks (61%)" at bounding box center [215, 217] width 240 height 11
drag, startPoint x: 280, startPoint y: 218, endPoint x: 203, endPoint y: 214, distance: 77.3
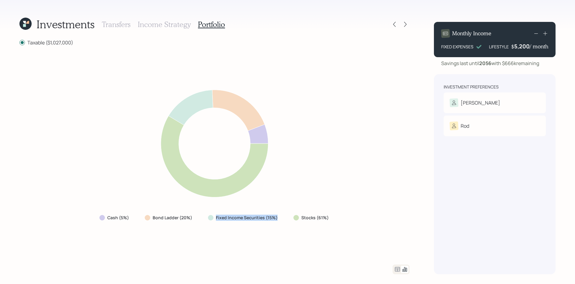
click at [203, 214] on div "Cash (5%) Bond Ladder (20%) Fixed Income Securities (15%) Stocks (61%)" at bounding box center [215, 217] width 240 height 11
drag, startPoint x: 341, startPoint y: 215, endPoint x: 279, endPoint y: 216, distance: 62.0
click at [279, 216] on div "Cash (5%) Bond Ladder (20%) Fixed Income Securities (15%) Stocks (61%)" at bounding box center [214, 155] width 390 height 204
click at [334, 246] on div "Cash (5%) Bond Ladder (20%) Fixed Income Securities (15%) Stocks (61%)" at bounding box center [214, 155] width 390 height 204
click at [395, 261] on icon at bounding box center [397, 269] width 5 height 5
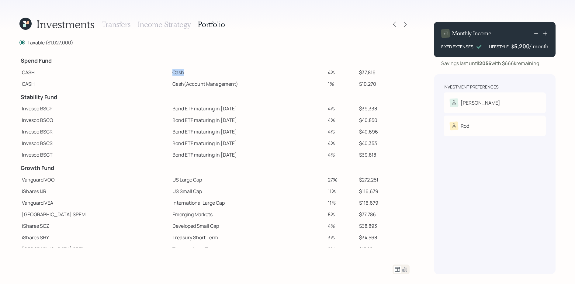
drag, startPoint x: 168, startPoint y: 73, endPoint x: 132, endPoint y: 73, distance: 36.5
click at [132, 73] on tr "CASH Cash 4% $37,816" at bounding box center [214, 73] width 390 height 12
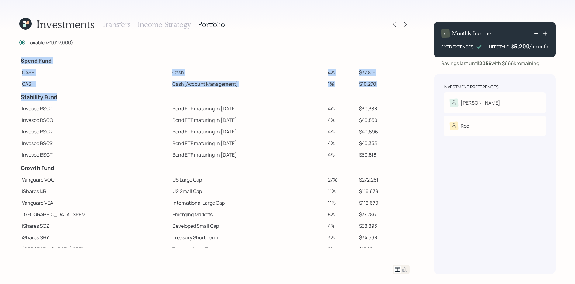
drag, startPoint x: 64, startPoint y: 98, endPoint x: 19, endPoint y: 98, distance: 45.3
click at [19, 98] on div "Investments Transfers Income Strategy Portfolio Taxable ($1,027,000) Spend Fund…" at bounding box center [287, 142] width 575 height 284
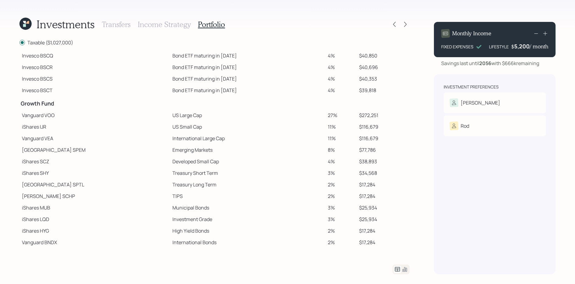
scroll to position [65, 0]
drag, startPoint x: 167, startPoint y: 117, endPoint x: 134, endPoint y: 117, distance: 32.2
click at [134, 117] on tr "Vanguard VOO US Large Cap 27% $272,251" at bounding box center [214, 115] width 390 height 12
drag, startPoint x: 167, startPoint y: 128, endPoint x: 133, endPoint y: 128, distance: 34.7
click at [133, 128] on tr "iShares IJR US Small Cap 11% $116,679" at bounding box center [214, 126] width 390 height 12
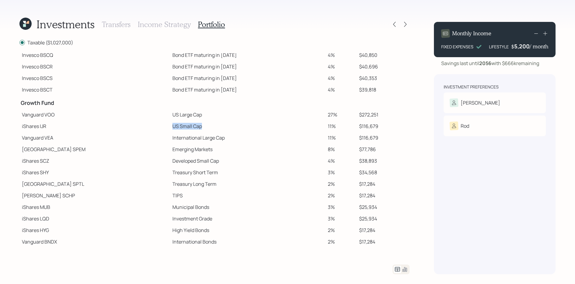
click at [133, 128] on td "iShares IJR" at bounding box center [94, 126] width 150 height 12
drag, startPoint x: 167, startPoint y: 117, endPoint x: 130, endPoint y: 116, distance: 37.1
click at [130, 116] on tr "Vanguard VOO US Large Cap 27% $272,251" at bounding box center [214, 115] width 390 height 12
click at [130, 117] on td "Vanguard VOO" at bounding box center [94, 115] width 150 height 12
drag, startPoint x: 193, startPoint y: 142, endPoint x: 112, endPoint y: 138, distance: 80.9
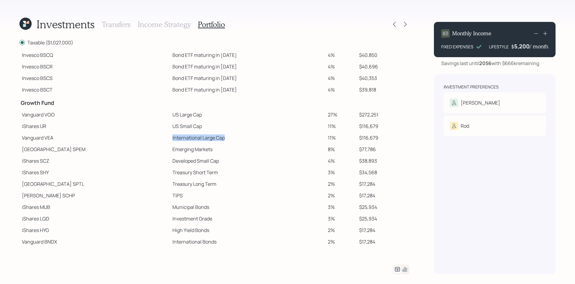
click at [112, 138] on tr "Vanguard VEA International Large Cap 11% $116,679" at bounding box center [214, 138] width 390 height 12
drag, startPoint x: 180, startPoint y: 154, endPoint x: 122, endPoint y: 150, distance: 57.9
click at [122, 150] on tr "State Street SPEM Emerging Markets 8% $77,786" at bounding box center [214, 149] width 390 height 12
click at [170, 159] on td "Developed Small Cap" at bounding box center [247, 161] width 155 height 12
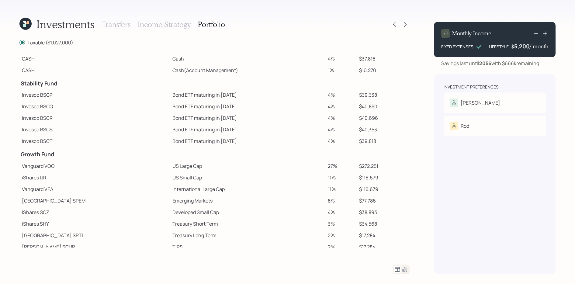
scroll to position [0, 0]
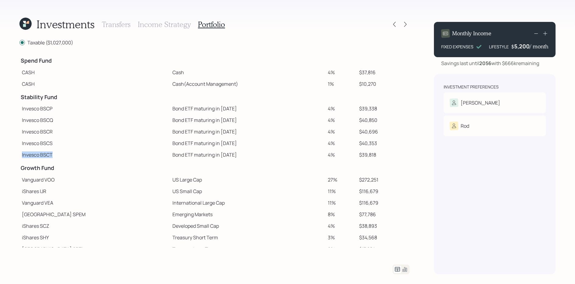
drag, startPoint x: 55, startPoint y: 159, endPoint x: 22, endPoint y: 157, distance: 33.5
click at [22, 157] on td "Invesco BSCT" at bounding box center [94, 155] width 150 height 12
click at [200, 168] on td at bounding box center [247, 166] width 155 height 13
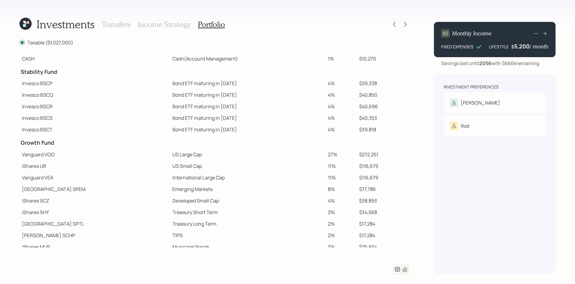
scroll to position [26, 0]
drag, startPoint x: 62, startPoint y: 74, endPoint x: 19, endPoint y: 73, distance: 42.9
click at [19, 73] on div "Investments Transfers Income Strategy Portfolio Taxable ($1,027,000) Spend Fund…" at bounding box center [287, 142] width 575 height 284
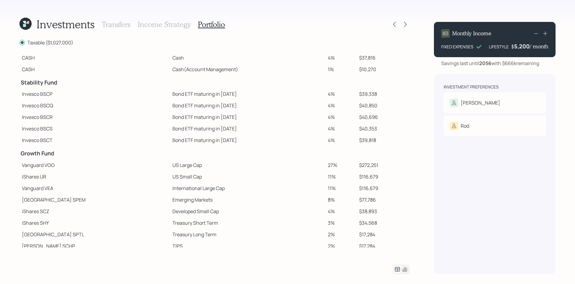
scroll to position [5, 0]
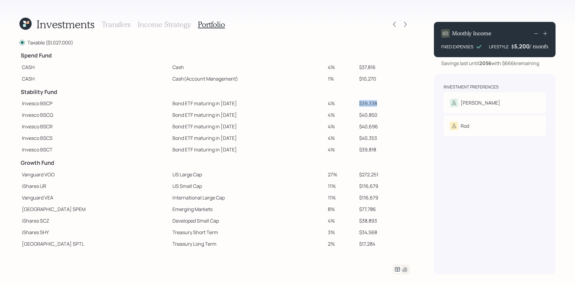
drag, startPoint x: 371, startPoint y: 103, endPoint x: 351, endPoint y: 104, distance: 20.1
click at [357, 104] on td "$39,338" at bounding box center [383, 104] width 53 height 12
click at [393, 25] on icon at bounding box center [394, 24] width 6 height 6
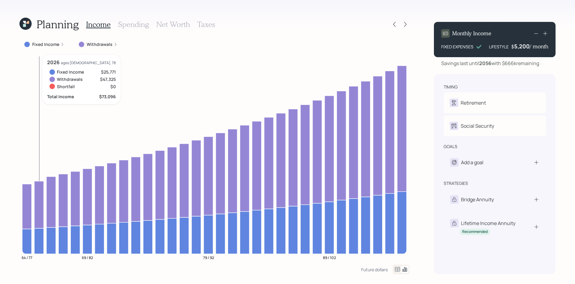
click at [37, 196] on icon at bounding box center [38, 204] width 9 height 47
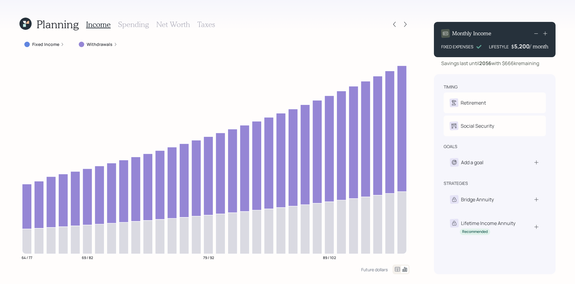
click at [398, 25] on div at bounding box center [399, 24] width 19 height 9
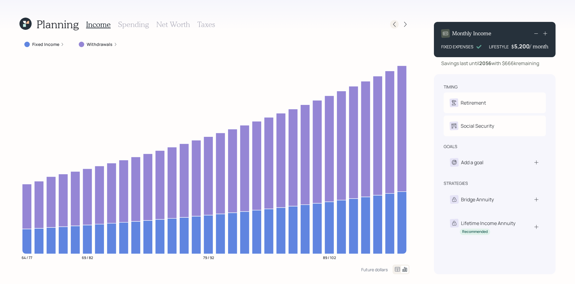
click at [395, 25] on icon at bounding box center [394, 24] width 6 height 6
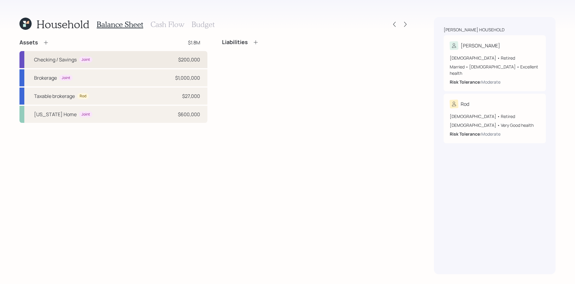
click at [140, 60] on div "Checking / Savings Joint $200,000" at bounding box center [113, 59] width 188 height 17
select select "cash"
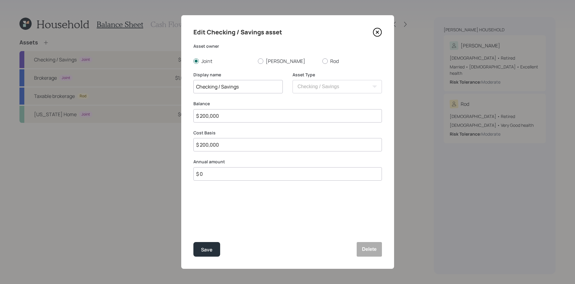
click at [378, 35] on icon at bounding box center [377, 32] width 9 height 9
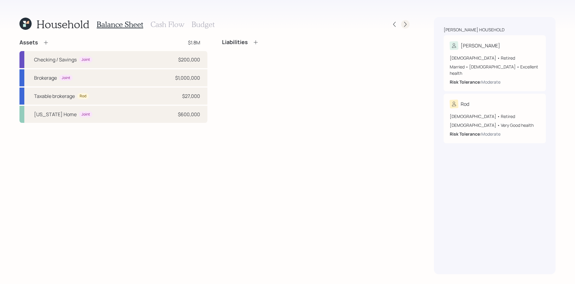
click at [403, 25] on icon at bounding box center [405, 24] width 6 height 6
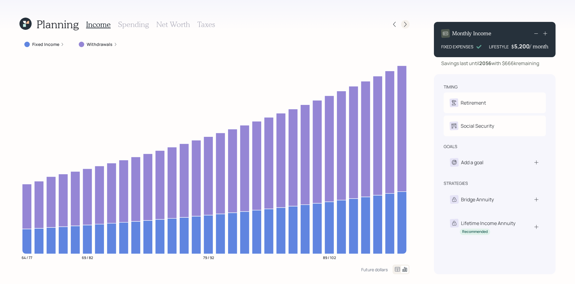
click at [406, 24] on icon at bounding box center [405, 24] width 6 height 6
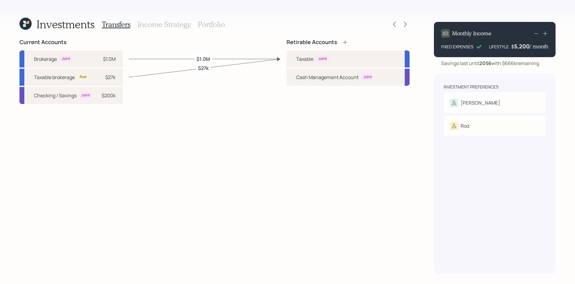
click at [200, 22] on h3 "Portfolio" at bounding box center [211, 24] width 27 height 9
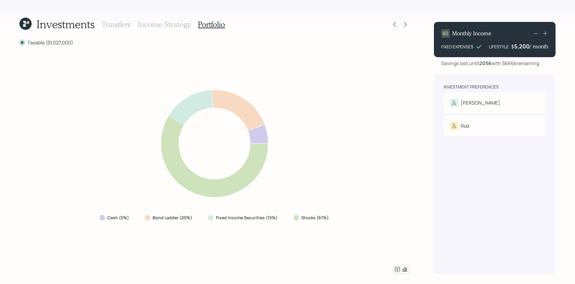
click at [393, 261] on div at bounding box center [400, 269] width 17 height 10
click at [393, 261] on div at bounding box center [214, 269] width 390 height 10
click at [397, 261] on icon at bounding box center [397, 269] width 5 height 5
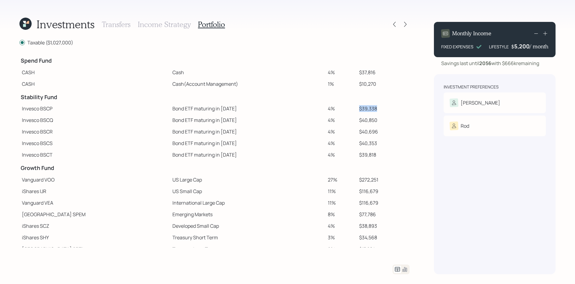
drag, startPoint x: 374, startPoint y: 109, endPoint x: 349, endPoint y: 110, distance: 25.0
click at [357, 110] on td "$39,338" at bounding box center [383, 109] width 53 height 12
click at [372, 119] on td "$40,850" at bounding box center [383, 120] width 53 height 12
click at [395, 23] on icon at bounding box center [394, 24] width 6 height 6
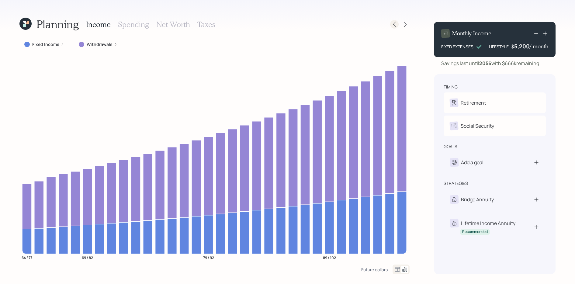
click at [397, 22] on icon at bounding box center [394, 24] width 6 height 6
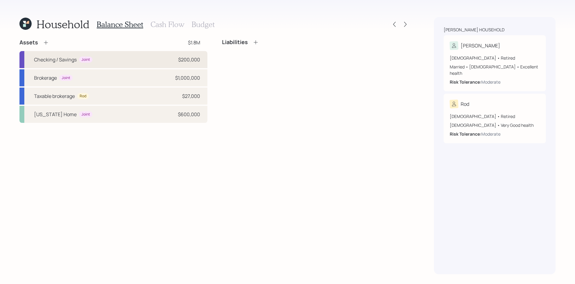
click at [117, 59] on div "Checking / Savings Joint $200,000" at bounding box center [113, 59] width 188 height 17
select select "cash"
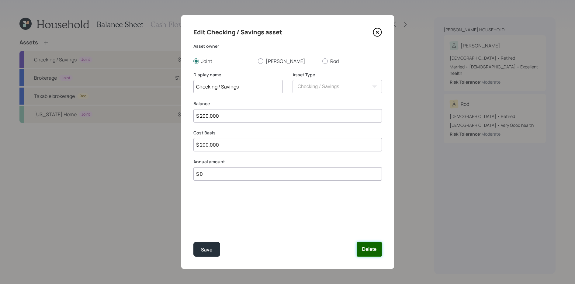
click at [365, 254] on button "Delete" at bounding box center [369, 249] width 25 height 15
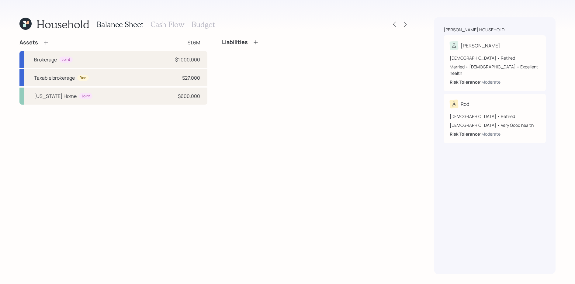
click at [47, 44] on icon at bounding box center [46, 43] width 6 height 6
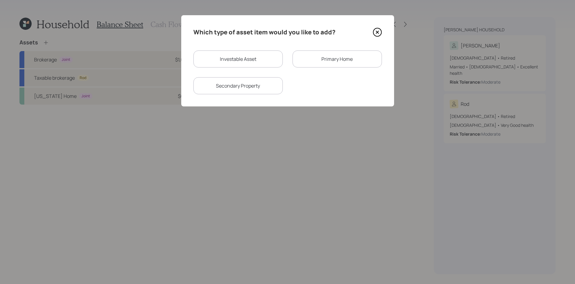
click at [264, 63] on div "Investable Asset" at bounding box center [237, 58] width 89 height 17
select select "taxable"
select select "balanced"
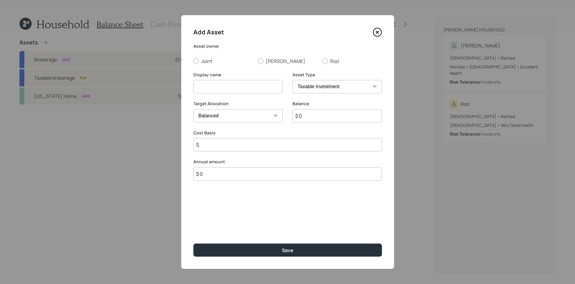
click at [304, 90] on select "SEP [PERSON_NAME] IRA 401(k) [PERSON_NAME] 401(k) 403(b) [PERSON_NAME] 403(b) 4…" at bounding box center [336, 86] width 89 height 13
select select "emergency_fund"
click at [292, 80] on select "SEP [PERSON_NAME] IRA 401(k) [PERSON_NAME] 401(k) 403(b) [PERSON_NAME] 403(b) 4…" at bounding box center [336, 86] width 89 height 13
drag, startPoint x: 264, startPoint y: 112, endPoint x: 264, endPoint y: 116, distance: 4.3
click at [264, 112] on input "$ 0" at bounding box center [287, 115] width 188 height 13
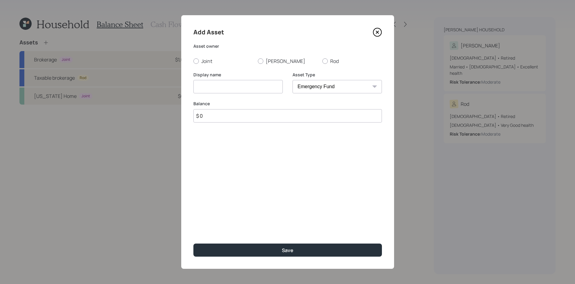
click at [264, 116] on input "$ 0" at bounding box center [287, 115] width 188 height 13
type input "$ 200,000"
click at [193, 78] on div "Add Asset Asset owner Joint [PERSON_NAME] Display name Asset Type SEP [PERSON_N…" at bounding box center [287, 142] width 213 height 254
click at [206, 89] on input at bounding box center [237, 86] width 89 height 13
type input "z"
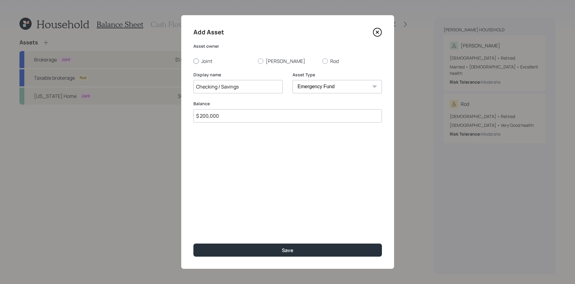
type input "Checking / Savings"
click at [194, 61] on div at bounding box center [195, 60] width 5 height 5
click at [193, 61] on input "Joint" at bounding box center [193, 61] width 0 height 0
radio input "true"
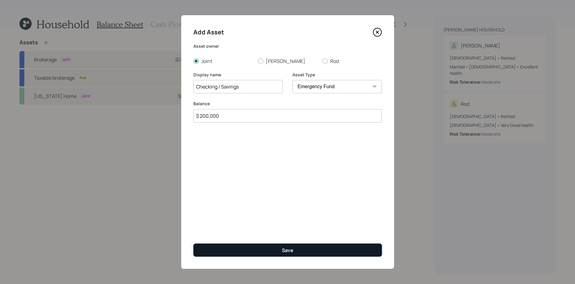
click at [285, 251] on div "Save" at bounding box center [288, 250] width 12 height 7
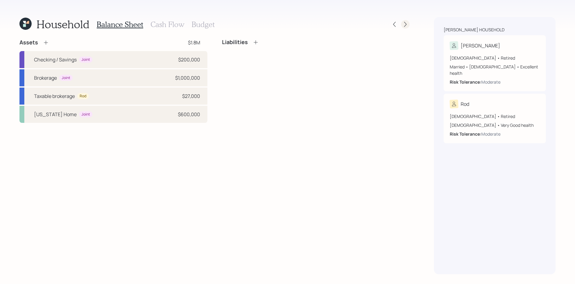
click at [406, 26] on icon at bounding box center [405, 24] width 6 height 6
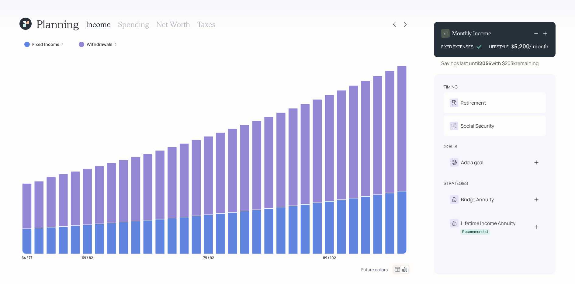
click at [406, 26] on icon at bounding box center [405, 24] width 6 height 6
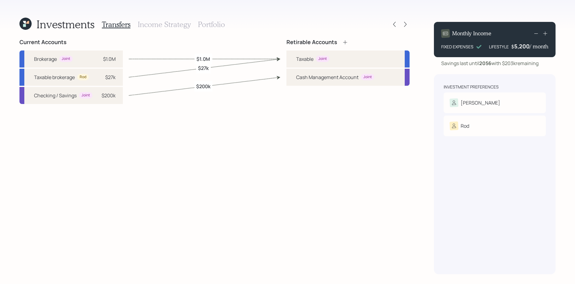
click at [213, 23] on h3 "Portfolio" at bounding box center [211, 24] width 27 height 9
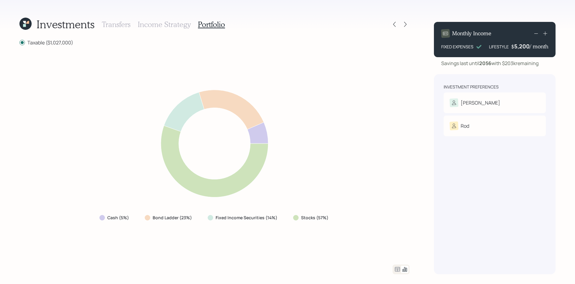
click at [396, 261] on icon at bounding box center [397, 269] width 7 height 7
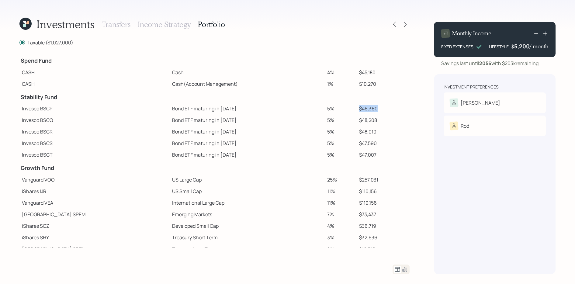
drag, startPoint x: 374, startPoint y: 109, endPoint x: 344, endPoint y: 112, distance: 29.3
click at [344, 112] on tr "Invesco BSCP Bond ETF maturing in [DATE] 5% $46,360" at bounding box center [214, 109] width 390 height 12
click at [176, 29] on div "Transfers Income Strategy Portfolio" at bounding box center [163, 24] width 123 height 15
click at [175, 26] on h3 "Income Strategy" at bounding box center [164, 24] width 53 height 9
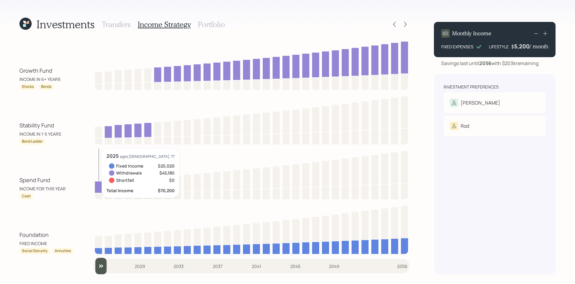
click at [101, 189] on icon at bounding box center [99, 187] width 8 height 12
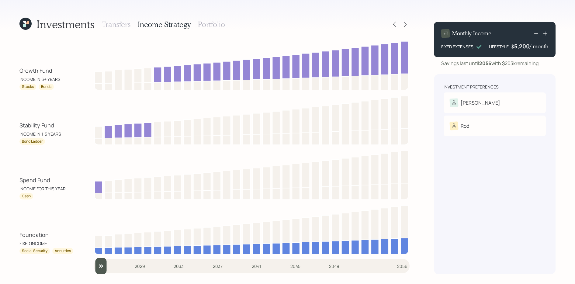
click at [212, 25] on h3 "Portfolio" at bounding box center [211, 24] width 27 height 9
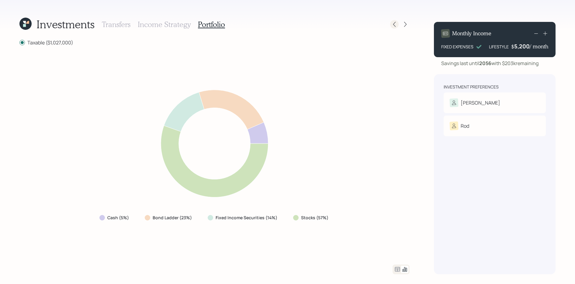
click at [395, 21] on div at bounding box center [394, 24] width 9 height 9
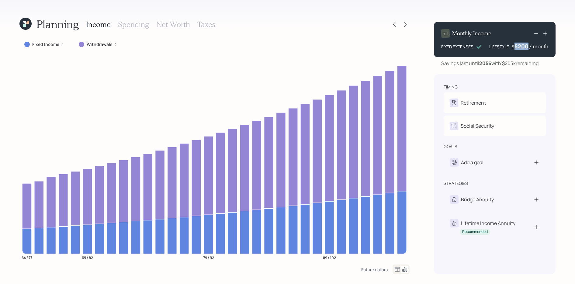
drag, startPoint x: 529, startPoint y: 46, endPoint x: 509, endPoint y: 46, distance: 19.5
click at [509, 46] on div "LIFESTYLE $ 5200 / month" at bounding box center [518, 46] width 59 height 7
click at [139, 25] on h3 "Spending" at bounding box center [133, 24] width 31 height 9
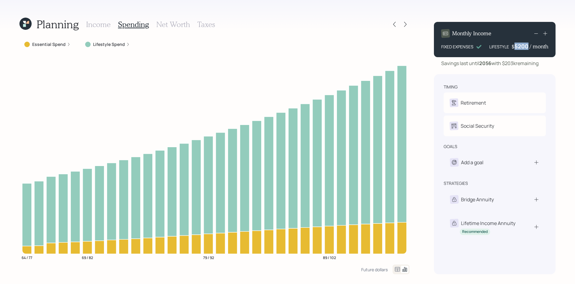
drag, startPoint x: 514, startPoint y: 47, endPoint x: 528, endPoint y: 47, distance: 13.7
click at [520, 47] on div "5200" at bounding box center [521, 46] width 15 height 7
click at [514, 84] on div "timing" at bounding box center [494, 87] width 102 height 6
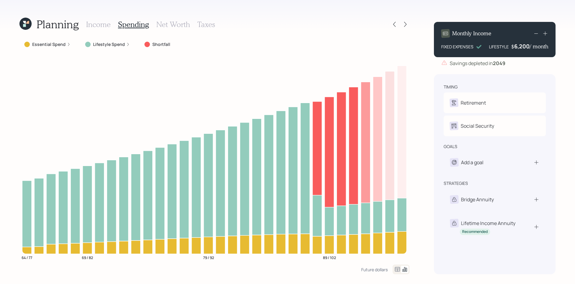
click at [398, 261] on icon at bounding box center [397, 269] width 7 height 7
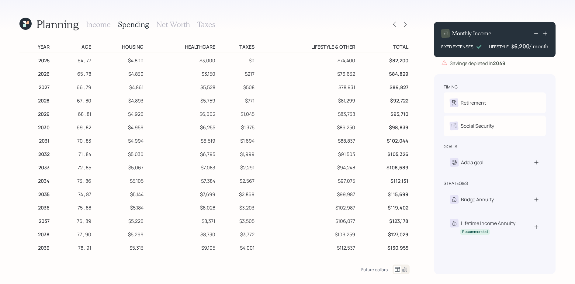
click at [159, 71] on td "$3,150" at bounding box center [181, 72] width 72 height 13
drag, startPoint x: 150, startPoint y: 72, endPoint x: 117, endPoint y: 75, distance: 33.6
click at [117, 75] on tr "2026 65 , 78 $4,830 $3,150 $217 $76,632 $84,829" at bounding box center [214, 72] width 390 height 13
drag, startPoint x: 214, startPoint y: 77, endPoint x: 193, endPoint y: 75, distance: 20.7
click at [193, 75] on td "$3,150" at bounding box center [181, 72] width 72 height 13
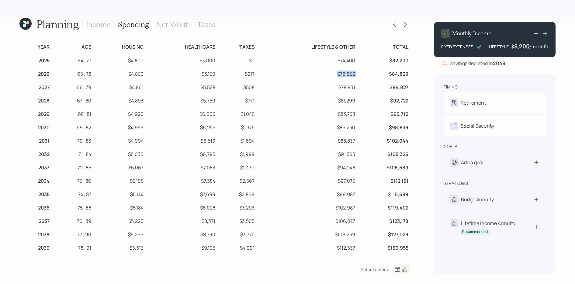
drag, startPoint x: 359, startPoint y: 74, endPoint x: 336, endPoint y: 75, distance: 22.5
click at [336, 75] on tr "2026 65 , 78 $4,830 $3,150 $217 $76,632 $84,829" at bounding box center [214, 72] width 390 height 13
click at [105, 28] on h3 "Income" at bounding box center [98, 24] width 25 height 9
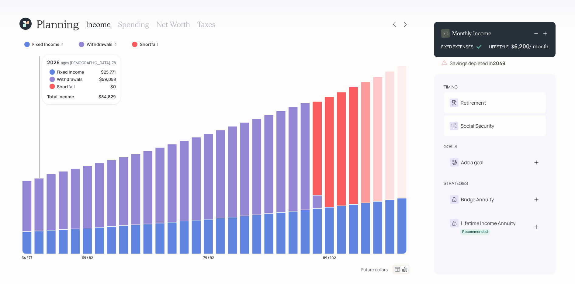
click at [39, 191] on icon at bounding box center [38, 204] width 9 height 53
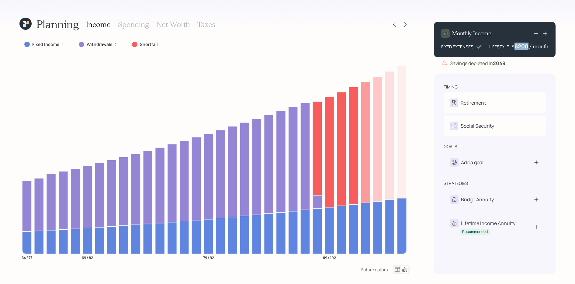
drag, startPoint x: 515, startPoint y: 48, endPoint x: 532, endPoint y: 47, distance: 17.1
click at [520, 47] on div "$ 6200 / month" at bounding box center [529, 46] width 37 height 7
click at [516, 79] on div "timing Retirement I Retired R Retired Social Security I Receiving R Receiving g…" at bounding box center [495, 174] width 122 height 200
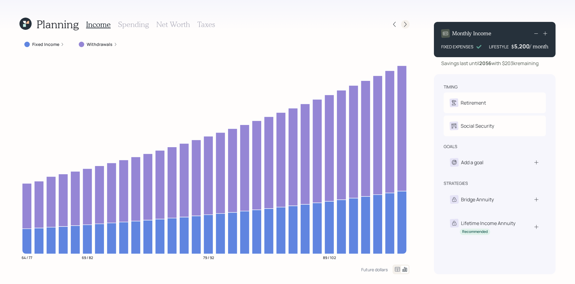
click at [404, 25] on icon at bounding box center [405, 24] width 6 height 6
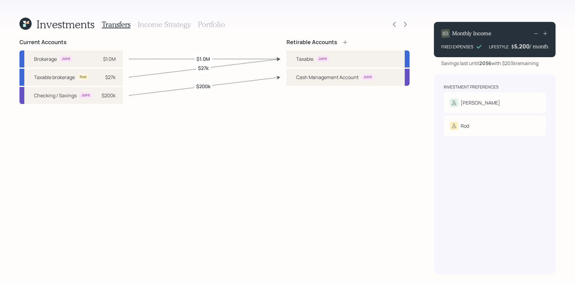
click at [198, 24] on h3 "Portfolio" at bounding box center [211, 24] width 27 height 9
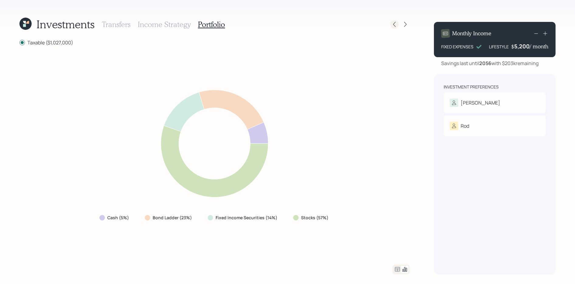
click at [396, 23] on icon at bounding box center [394, 24] width 6 height 6
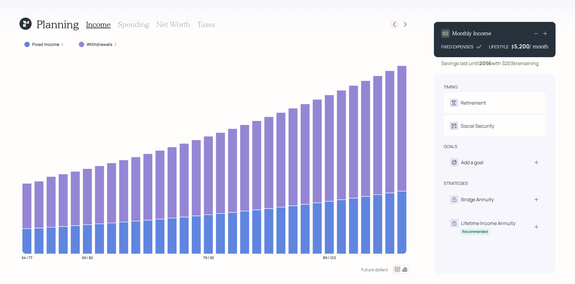
click at [392, 21] on icon at bounding box center [394, 24] width 6 height 6
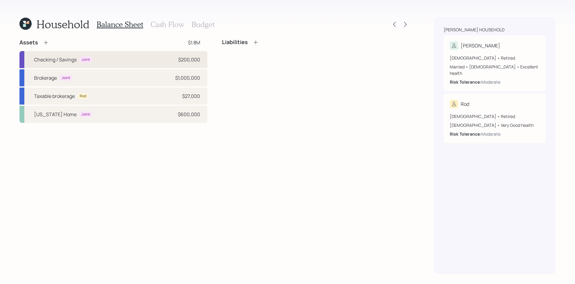
click at [179, 58] on div "$200,000" at bounding box center [189, 59] width 22 height 7
select select "emergency_fund"
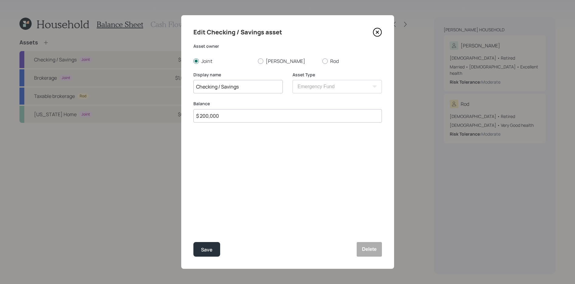
click at [378, 33] on icon at bounding box center [377, 32] width 2 height 2
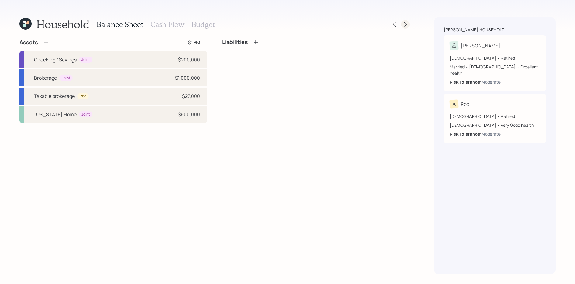
click at [402, 25] on icon at bounding box center [405, 24] width 6 height 6
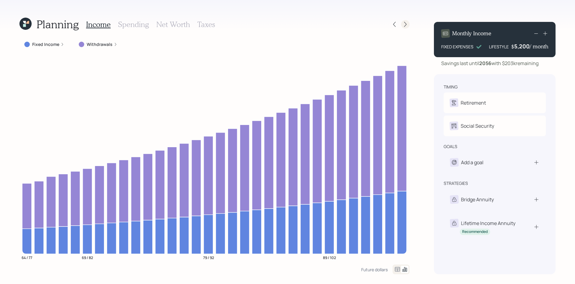
click at [401, 22] on div at bounding box center [399, 24] width 19 height 9
click at [405, 25] on icon at bounding box center [405, 24] width 2 height 5
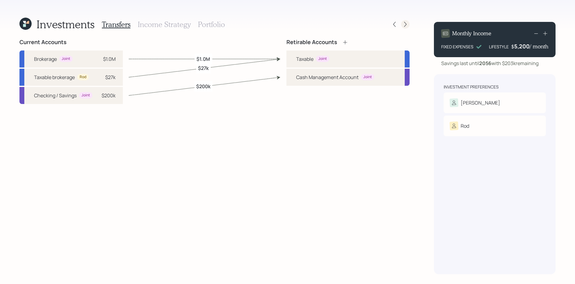
click at [402, 26] on icon at bounding box center [405, 24] width 6 height 6
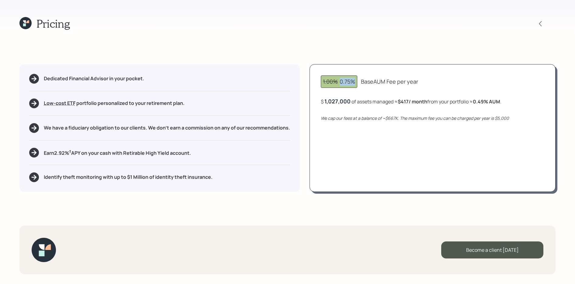
drag, startPoint x: 357, startPoint y: 82, endPoint x: 341, endPoint y: 83, distance: 16.1
click at [341, 83] on div "1.00% 0.75%" at bounding box center [339, 81] width 36 height 12
click at [333, 86] on div "1.00% 0.75%" at bounding box center [339, 81] width 36 height 12
drag, startPoint x: 339, startPoint y: 81, endPoint x: 323, endPoint y: 82, distance: 15.9
click at [323, 82] on div "1.00% 0.75%" at bounding box center [339, 82] width 32 height 8
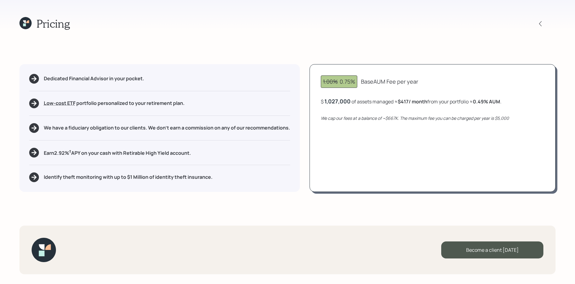
click at [356, 78] on div "1.00% 0.75%" at bounding box center [339, 81] width 36 height 12
drag, startPoint x: 356, startPoint y: 80, endPoint x: 338, endPoint y: 80, distance: 17.3
click at [338, 80] on div "1.00% 0.75%" at bounding box center [339, 81] width 36 height 12
click at [373, 112] on div "1.00% 0.75% Base AUM Fee per year $ 1,027,000 of assets managed ≈ $417 / month …" at bounding box center [432, 128] width 246 height 128
drag, startPoint x: 398, startPoint y: 118, endPoint x: 383, endPoint y: 117, distance: 15.2
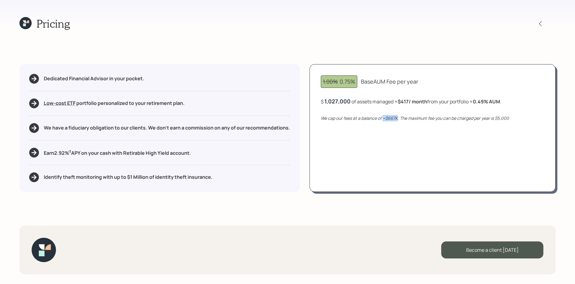
click at [383, 117] on icon "We cap our fees at a balance of ~$667K. The maximum fee you can be charged per …" at bounding box center [415, 118] width 188 height 6
click at [383, 126] on div "1.00% 0.75% Base AUM Fee per year $ 1,027,000 of assets managed ≈ $417 / month …" at bounding box center [432, 128] width 246 height 128
drag, startPoint x: 409, startPoint y: 102, endPoint x: 402, endPoint y: 102, distance: 6.7
click at [402, 102] on b "$417 / month" at bounding box center [412, 101] width 29 height 7
click at [403, 114] on div "1.00% 0.75% Base AUM Fee per year $ 1,027,000 of assets managed ≈ $417 / month …" at bounding box center [432, 128] width 246 height 128
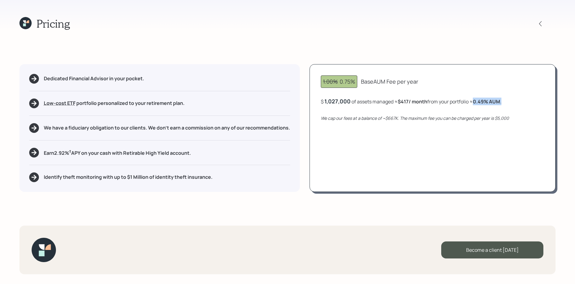
drag, startPoint x: 509, startPoint y: 101, endPoint x: 475, endPoint y: 101, distance: 33.4
click at [475, 101] on div "$ 1,027,000 of assets managed ≈ $417 / month from your portfolio ≈ 0.49 % AUM ." at bounding box center [432, 102] width 223 height 8
click at [257, 169] on div "Dedicated Financial Advisor in your pocket. Low-cost ETF Retirable uses diversi…" at bounding box center [159, 128] width 280 height 128
drag, startPoint x: 68, startPoint y: 130, endPoint x: 116, endPoint y: 130, distance: 47.7
click at [116, 130] on h5 "We have a fiduciary obligation to our clients. We don't earn a commission on an…" at bounding box center [167, 128] width 246 height 6
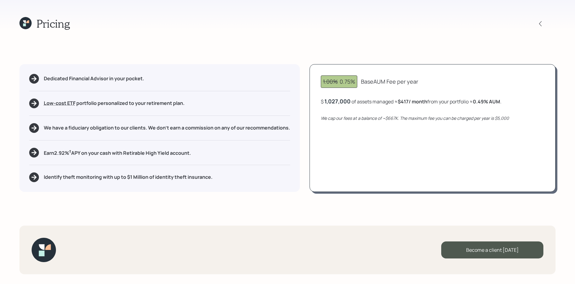
click at [114, 134] on div "Dedicated Financial Advisor in your pocket. Low-cost ETF Retirable uses diversi…" at bounding box center [159, 128] width 280 height 128
click at [112, 135] on div "Dedicated Financial Advisor in your pocket. Low-cost ETF Retirable uses diversi…" at bounding box center [159, 128] width 280 height 128
click at [520, 25] on icon at bounding box center [540, 24] width 6 height 6
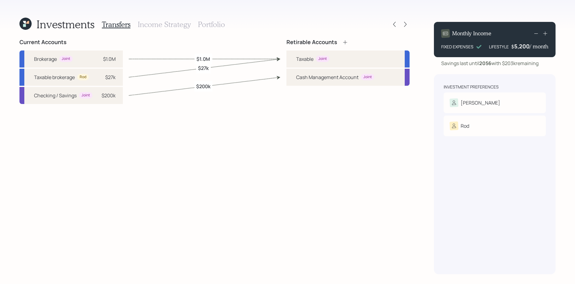
click at [207, 57] on label "$1.0M" at bounding box center [203, 58] width 14 height 7
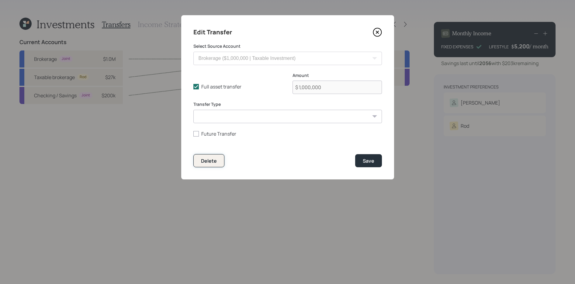
click at [213, 160] on div "Delete" at bounding box center [209, 160] width 16 height 7
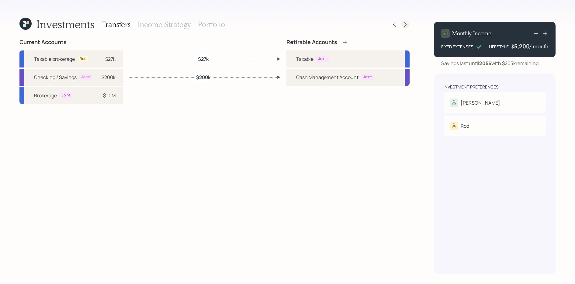
click at [409, 24] on div at bounding box center [405, 24] width 9 height 9
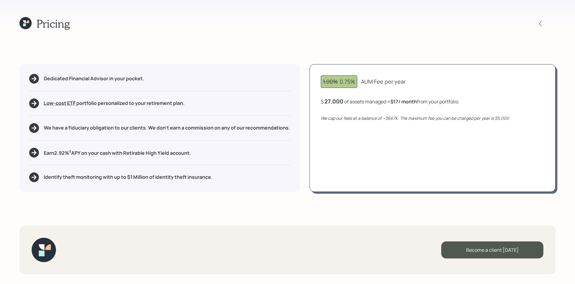
drag, startPoint x: 398, startPoint y: 100, endPoint x: 418, endPoint y: 100, distance: 19.8
click at [417, 100] on b "$17 / month" at bounding box center [403, 101] width 26 height 7
click at [520, 26] on icon at bounding box center [540, 24] width 6 height 6
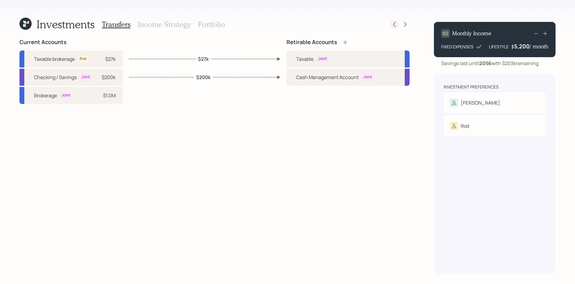
click at [397, 23] on icon at bounding box center [394, 24] width 6 height 6
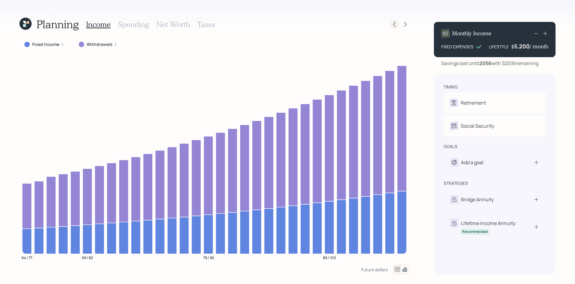
click at [391, 25] on icon at bounding box center [394, 24] width 6 height 6
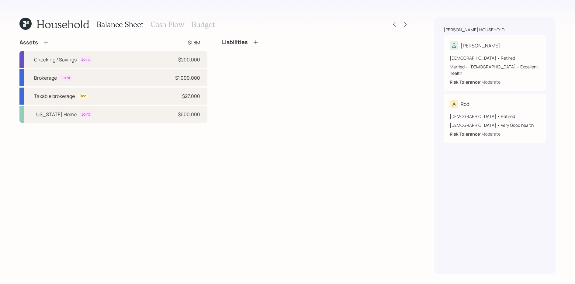
click at [26, 24] on icon at bounding box center [25, 24] width 12 height 12
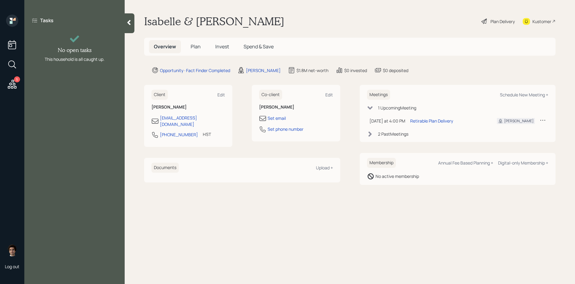
click at [495, 21] on div "Plan Delivery" at bounding box center [502, 21] width 24 height 6
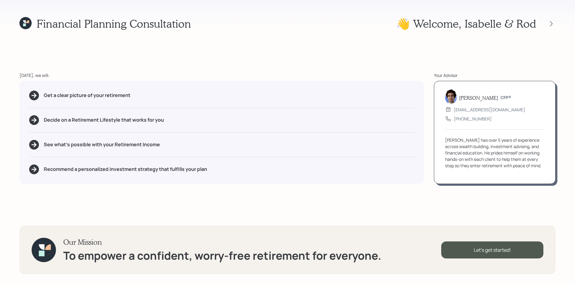
click at [520, 28] on div "👋 Welcome , Isabelle & [PERSON_NAME]" at bounding box center [475, 23] width 159 height 13
click at [520, 27] on div at bounding box center [551, 23] width 9 height 9
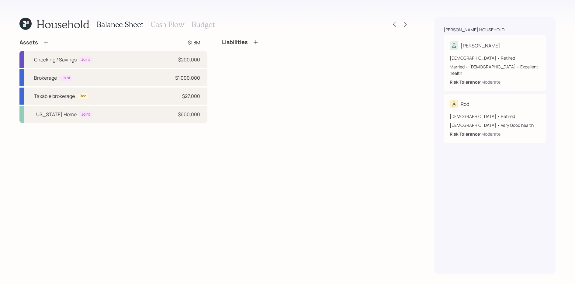
click at [400, 22] on div at bounding box center [399, 24] width 19 height 9
click at [403, 22] on icon at bounding box center [405, 24] width 6 height 6
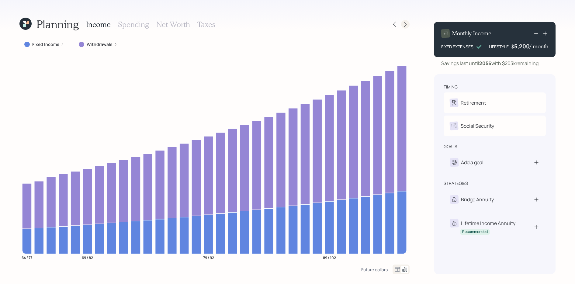
click at [405, 26] on icon at bounding box center [405, 24] width 2 height 5
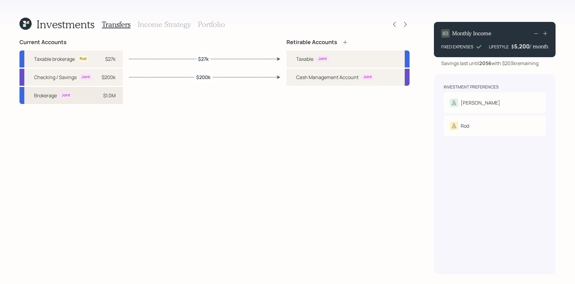
click at [70, 98] on div "Joint" at bounding box center [65, 95] width 13 height 6
click at [311, 62] on div "Taxable" at bounding box center [304, 58] width 17 height 7
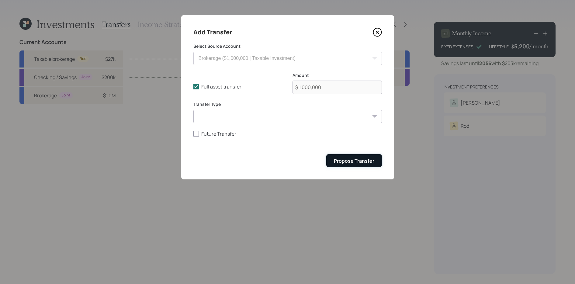
click at [367, 165] on button "Propose Transfer" at bounding box center [354, 160] width 56 height 13
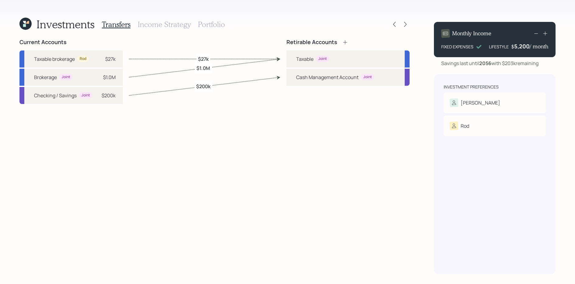
click at [204, 26] on h3 "Portfolio" at bounding box center [211, 24] width 27 height 9
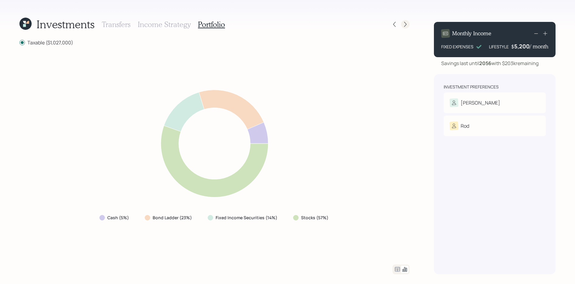
click at [403, 26] on icon at bounding box center [405, 24] width 6 height 6
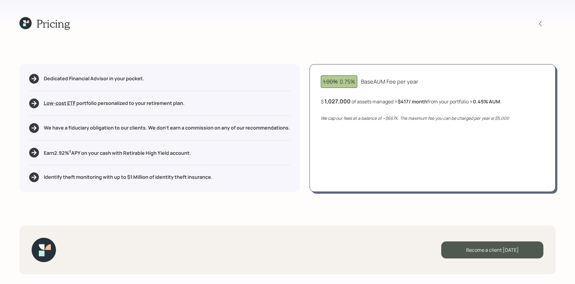
click at [274, 56] on div "Pricing Dedicated Financial Advisor in your pocket. Low-cost ETF Retirable uses…" at bounding box center [287, 142] width 575 height 284
click at [21, 26] on icon at bounding box center [25, 23] width 12 height 12
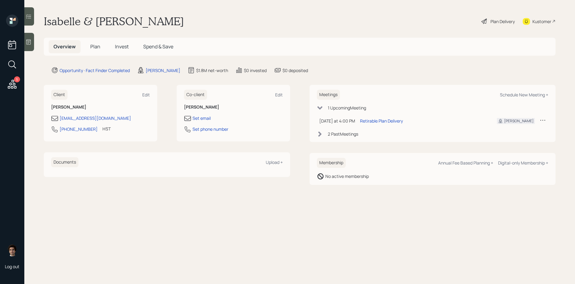
click at [89, 52] on h5 "Plan" at bounding box center [95, 46] width 20 height 13
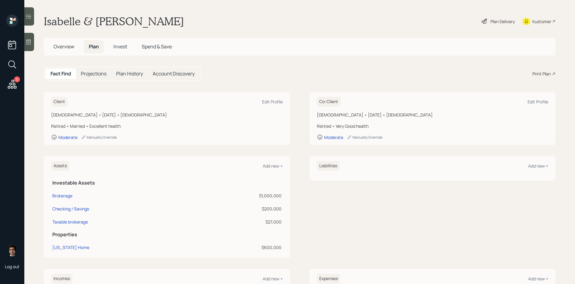
click at [520, 70] on div "Fact Find Projections Plan History Account Discovery Print Plan" at bounding box center [300, 74] width 512 height 14
click at [520, 75] on div "Print Plan" at bounding box center [541, 74] width 18 height 6
click at [520, 12] on main "[PERSON_NAME] & [PERSON_NAME] Plan Delivery Kustomer Overview Plan Invest Spend…" at bounding box center [299, 142] width 550 height 284
click at [520, 18] on div "Kustomer" at bounding box center [541, 21] width 19 height 6
